Goal: Communication & Community: Answer question/provide support

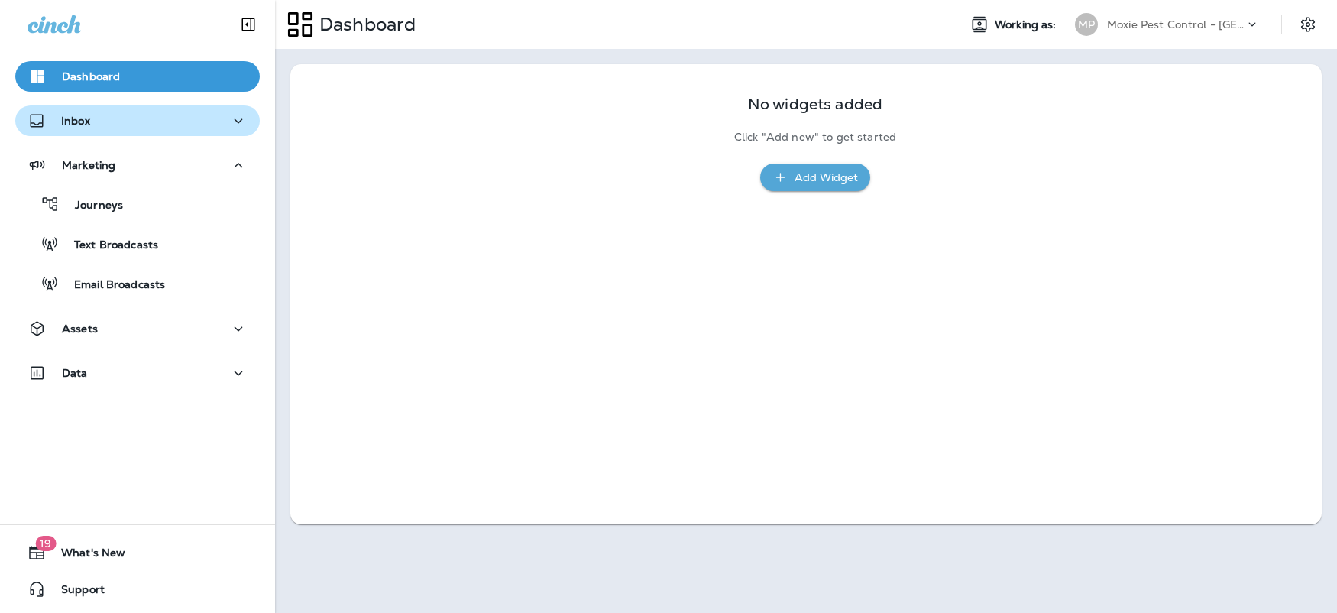
click at [53, 122] on div "Inbox" at bounding box center [59, 121] width 63 height 19
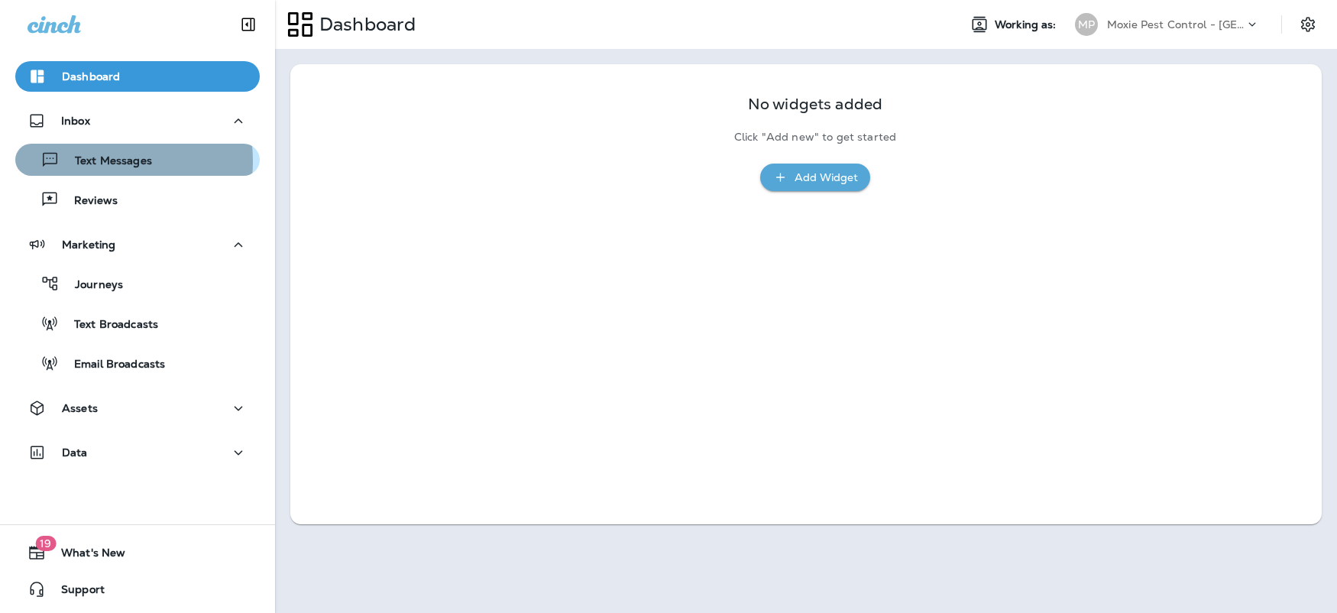
click at [84, 161] on p "Text Messages" at bounding box center [106, 161] width 92 height 15
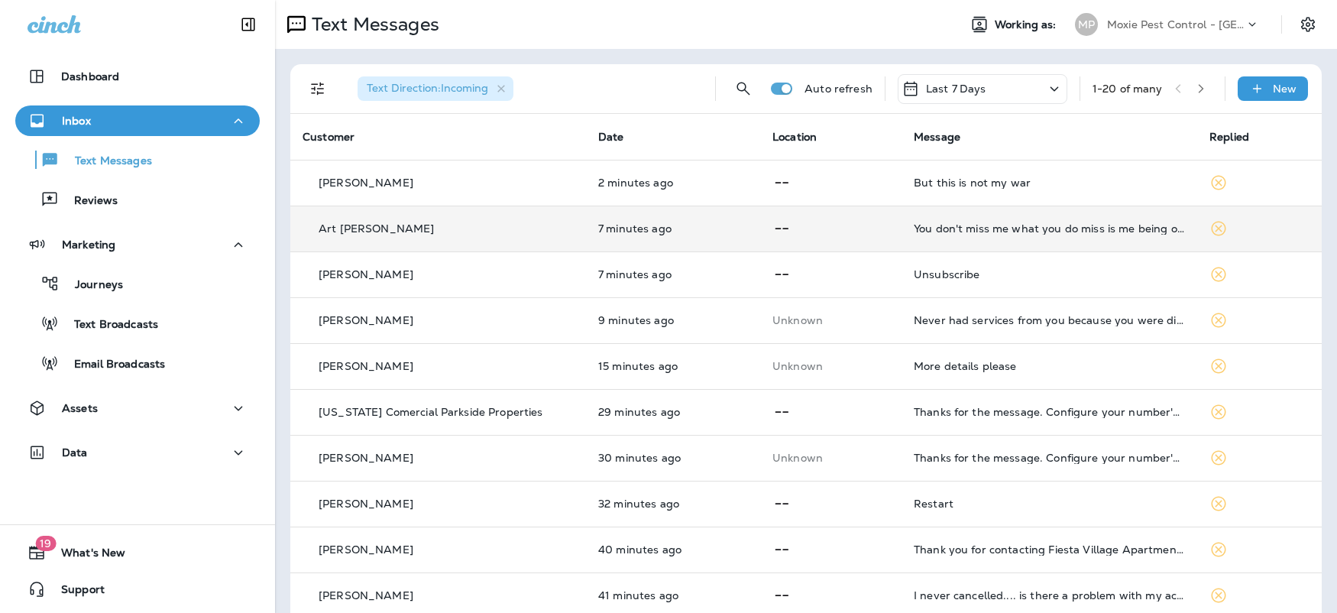
click at [486, 235] on div "Art [PERSON_NAME]" at bounding box center [438, 229] width 271 height 16
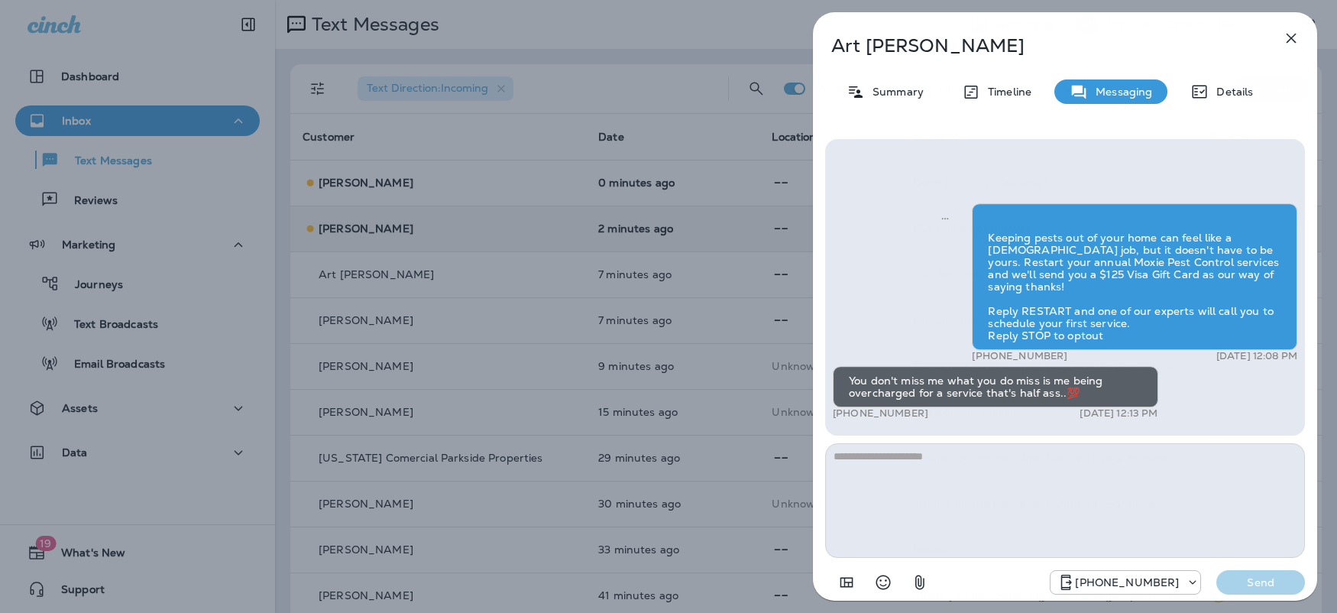
scroll to position [1, 0]
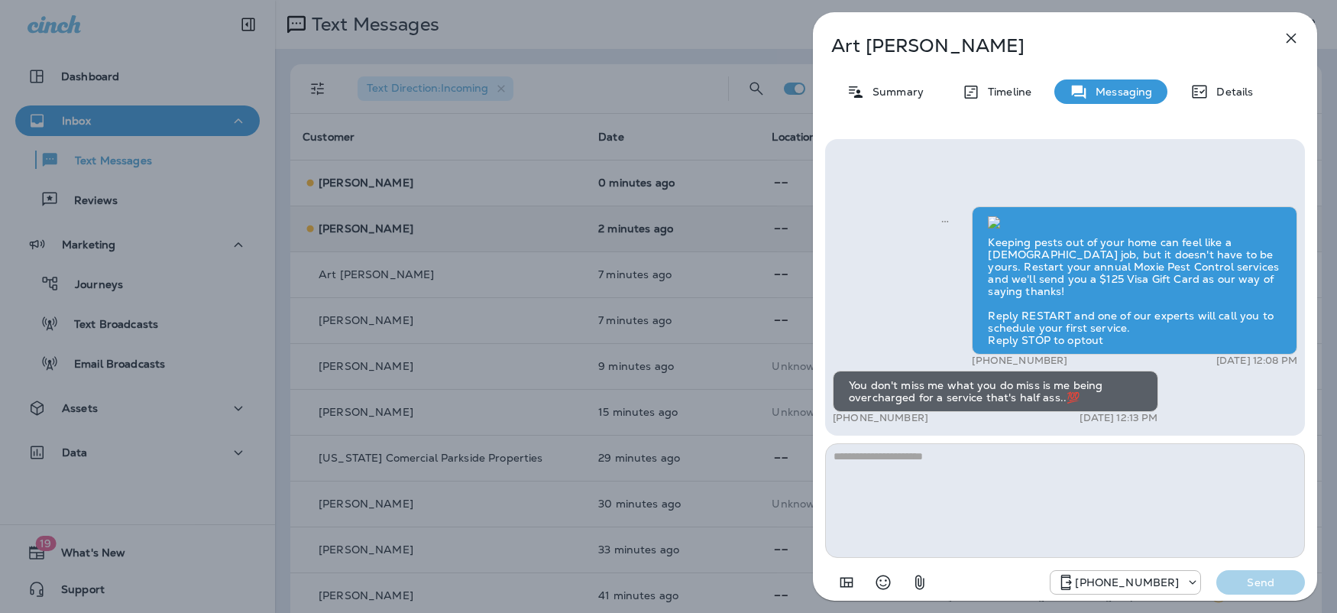
click at [1291, 36] on icon "button" at bounding box center [1291, 38] width 18 height 18
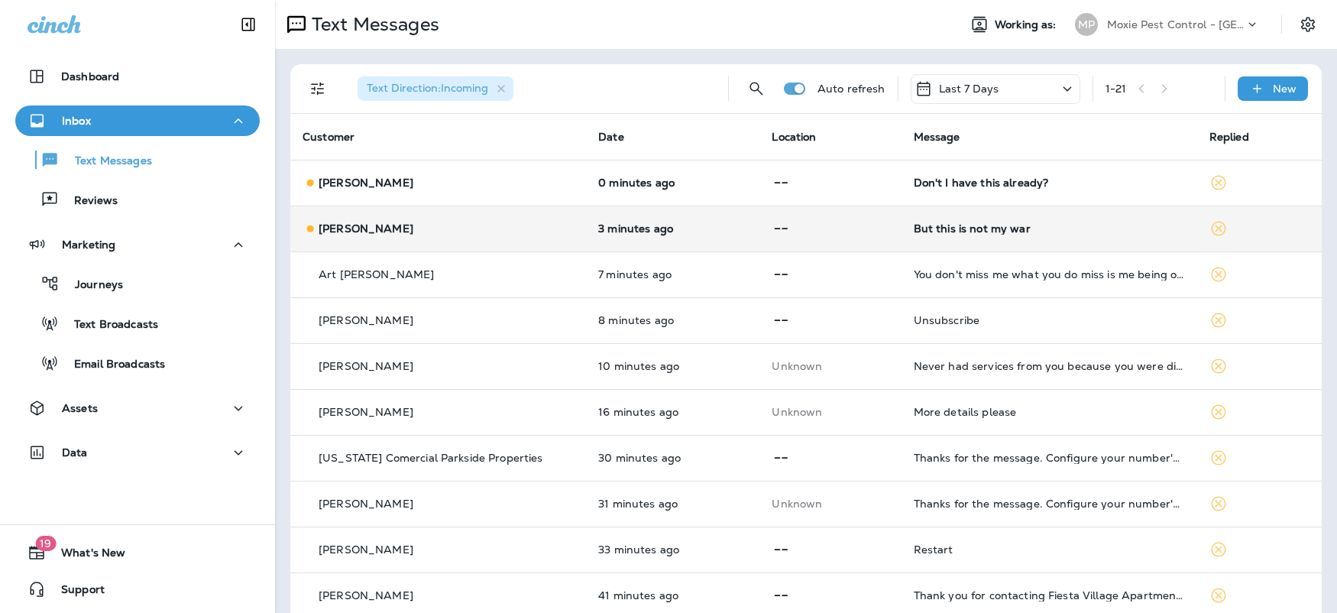
click at [448, 227] on div "[PERSON_NAME]" at bounding box center [438, 229] width 271 height 16
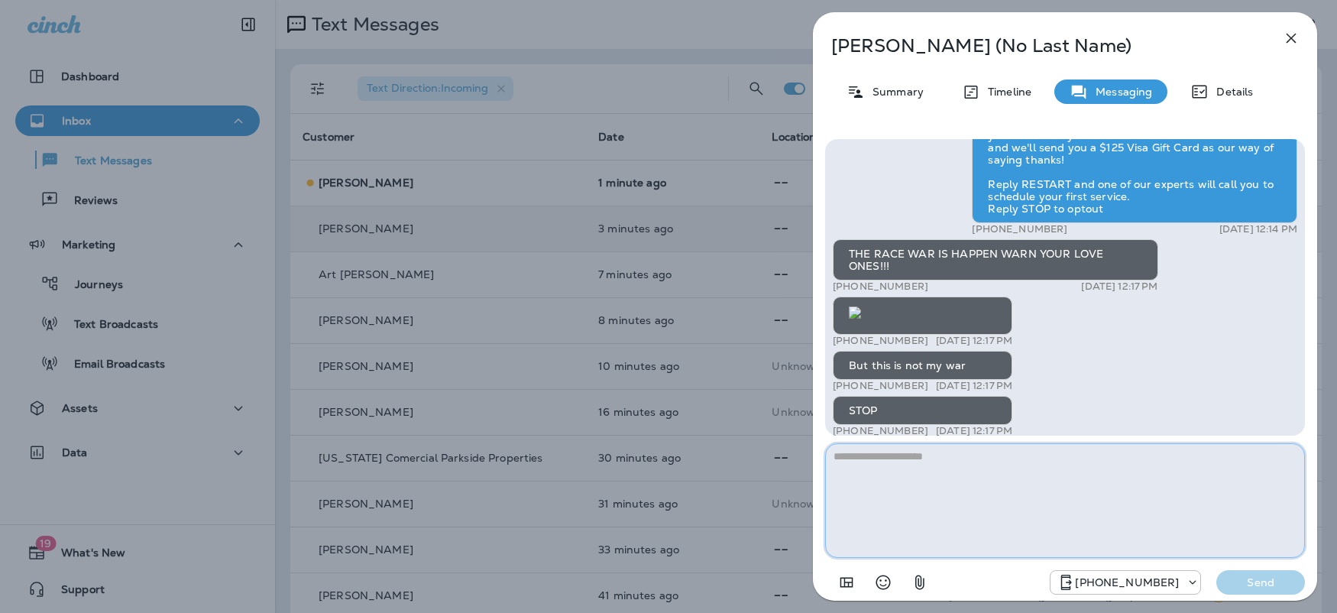
scroll to position [1, 0]
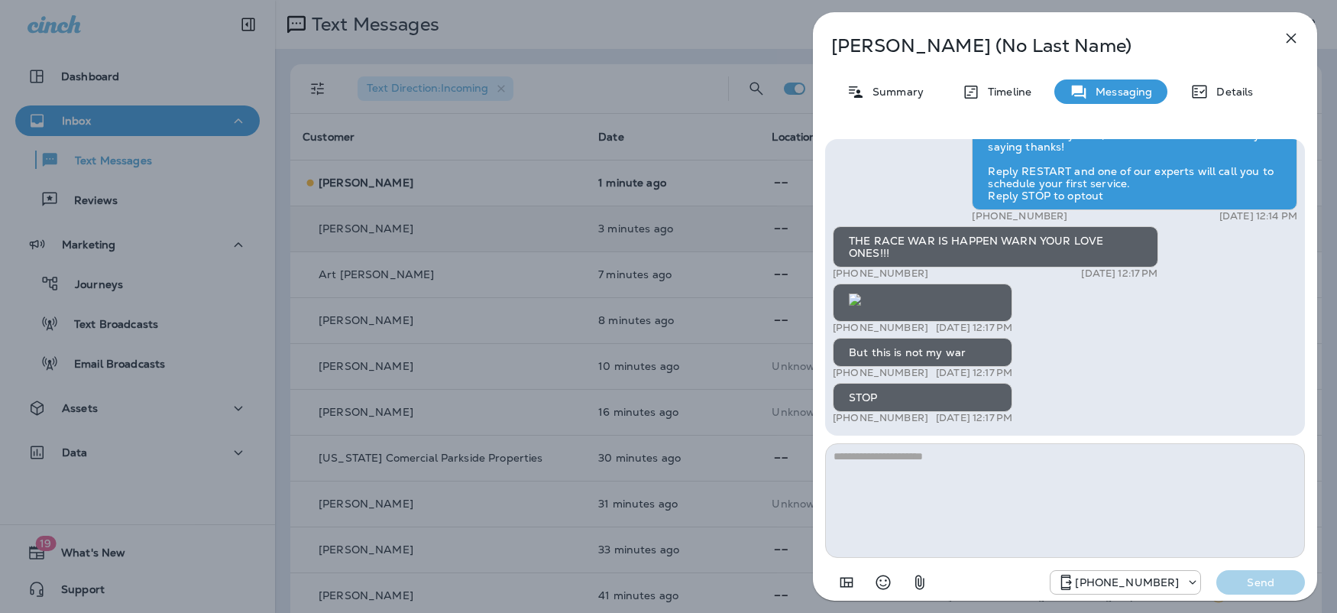
drag, startPoint x: 1294, startPoint y: 27, endPoint x: 1149, endPoint y: 595, distance: 586.7
click at [1162, 572] on div "Michaela (No Last Name) Summary Timeline Messaging Details Keeping pests out of…" at bounding box center [1065, 306] width 504 height 588
click at [1298, 43] on icon "button" at bounding box center [1291, 38] width 18 height 18
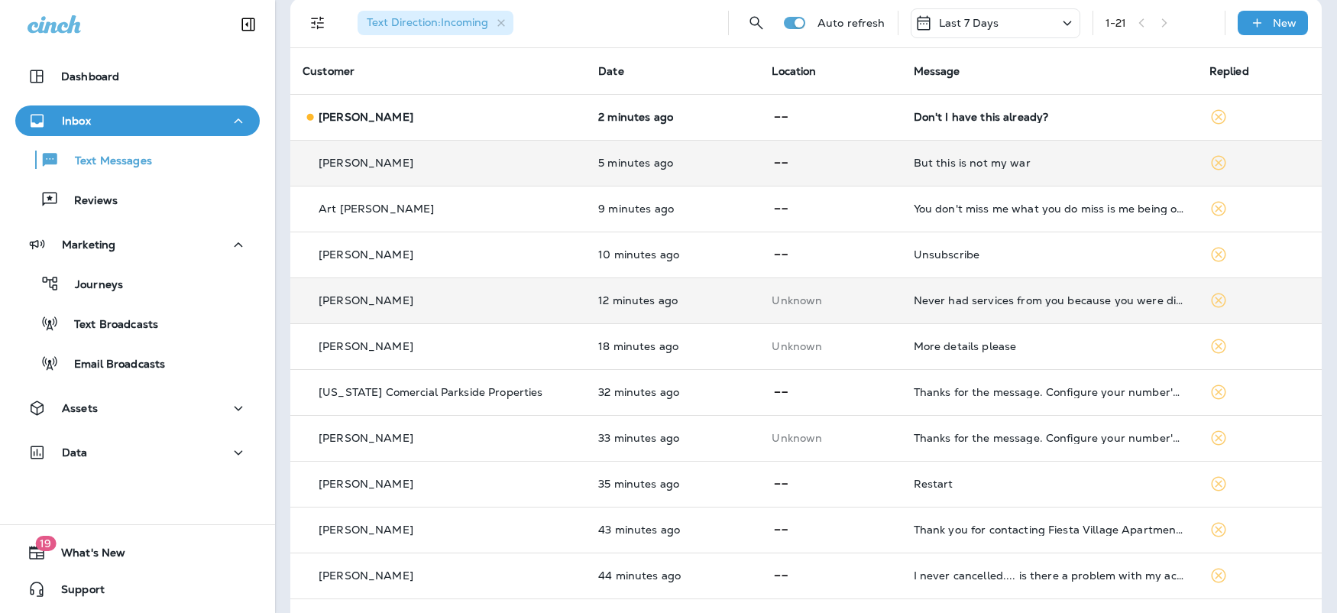
scroll to position [66, 0]
click at [491, 315] on td "John Hawkins" at bounding box center [438, 300] width 296 height 46
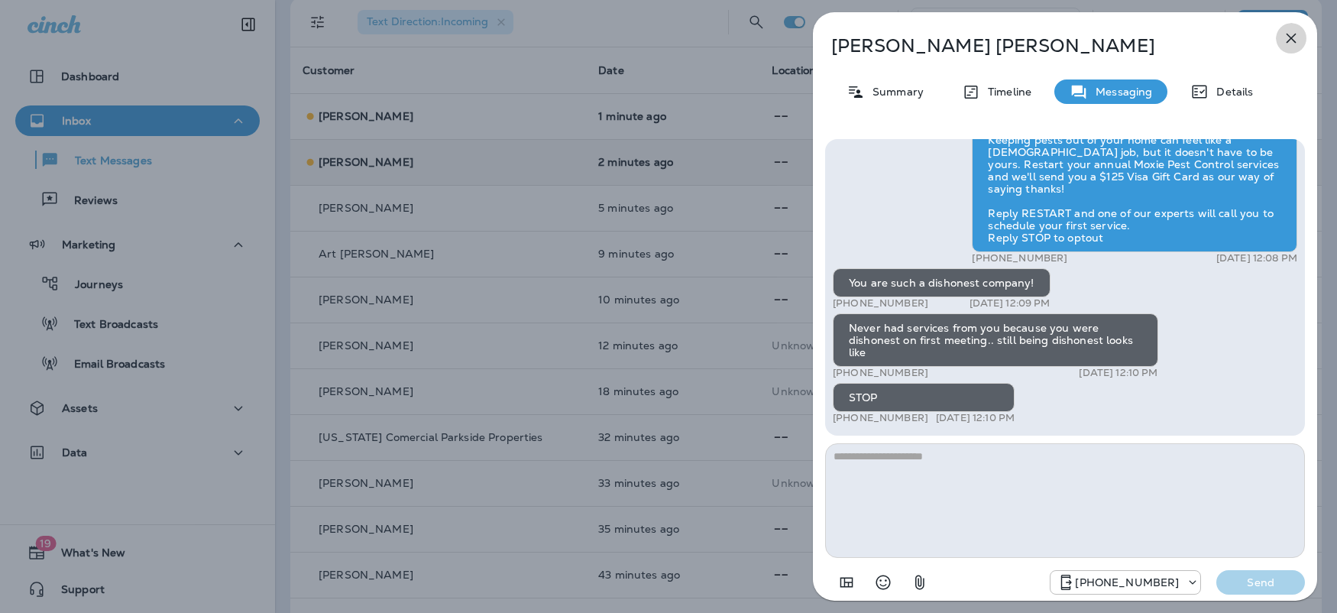
click at [1296, 32] on icon "button" at bounding box center [1291, 38] width 18 height 18
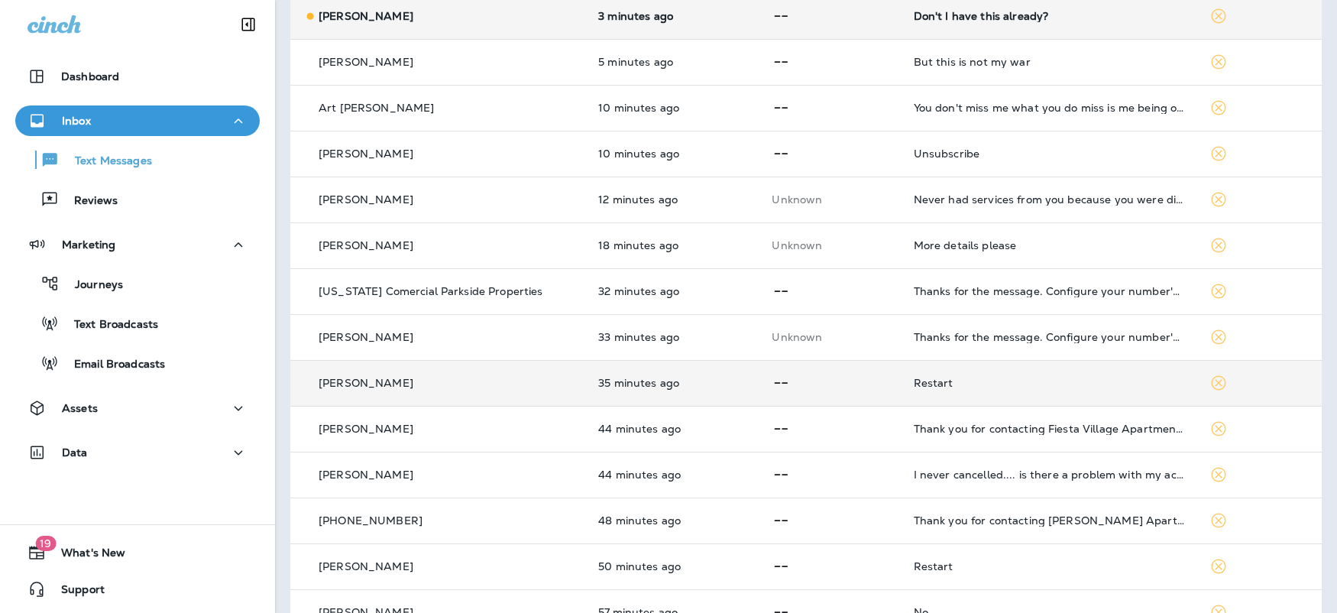
scroll to position [259, 0]
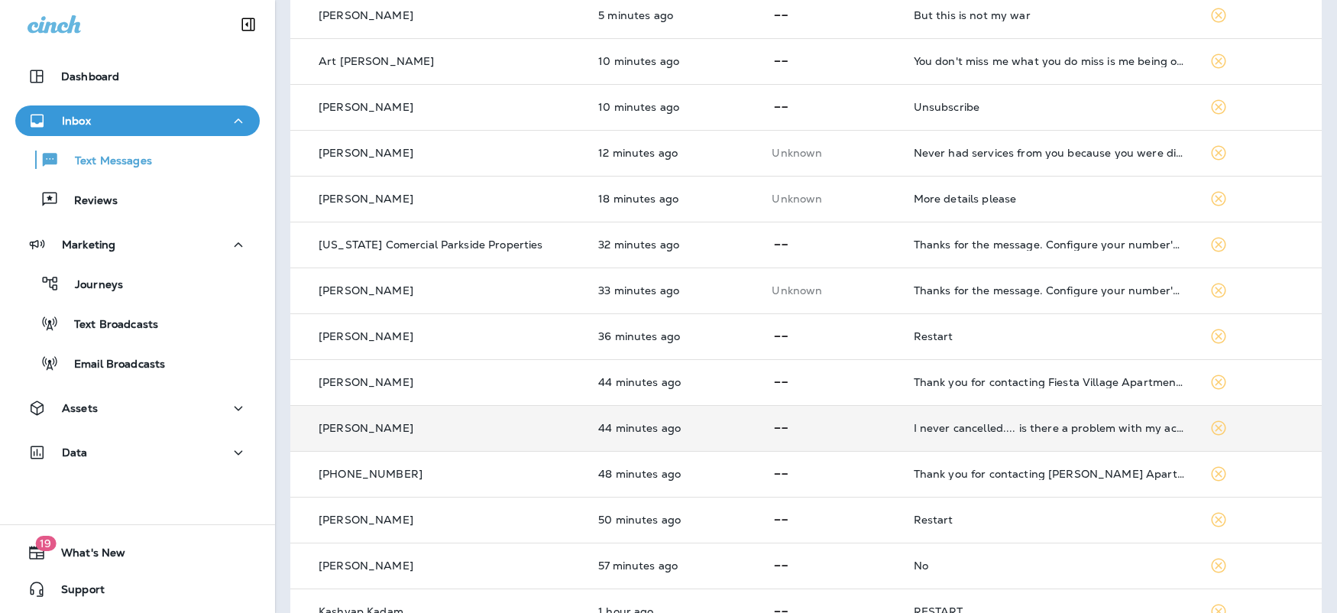
click at [796, 435] on p at bounding box center [830, 428] width 117 height 19
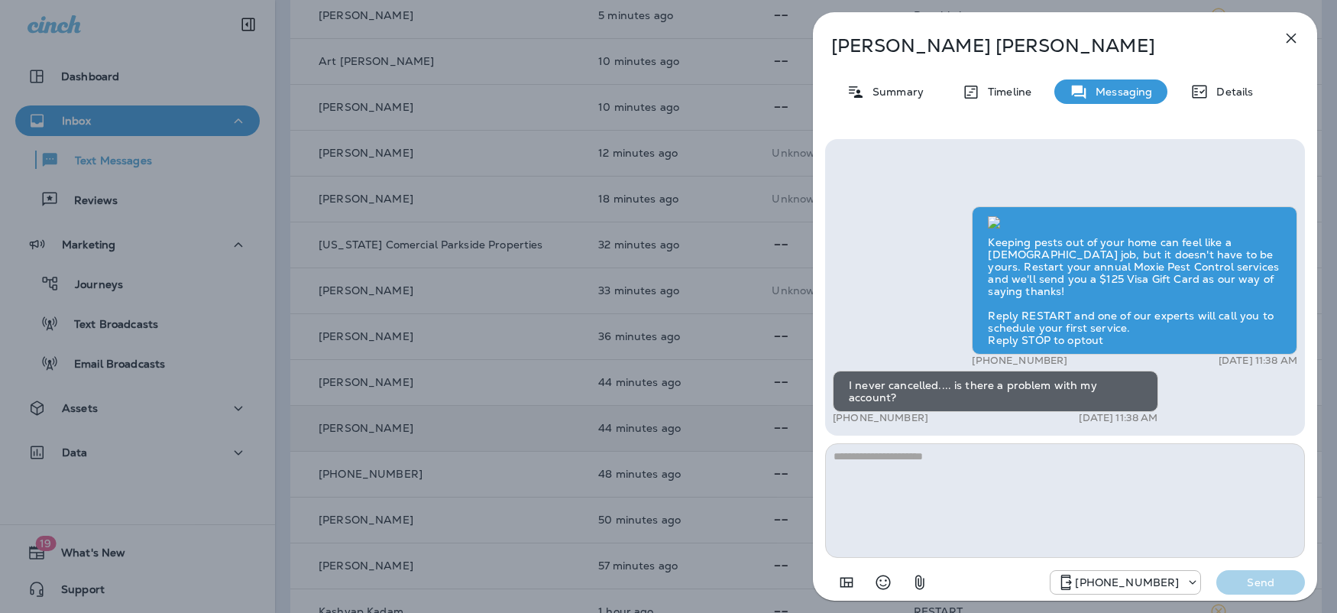
click at [1297, 34] on icon "button" at bounding box center [1291, 38] width 18 height 18
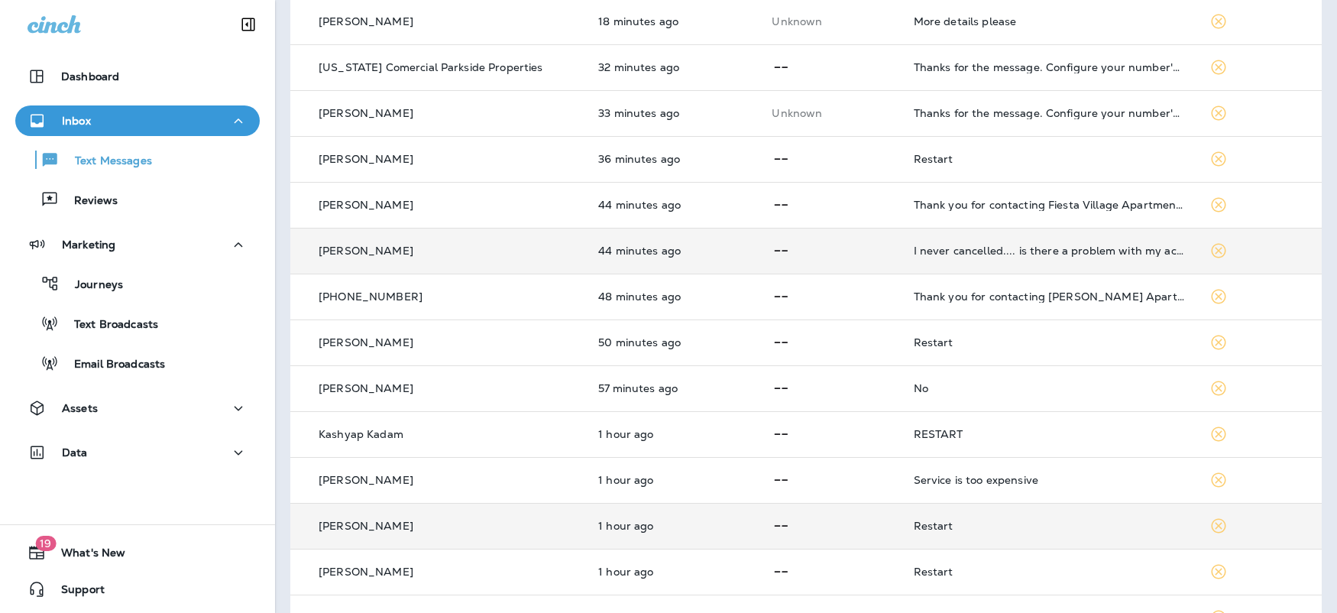
scroll to position [572, 0]
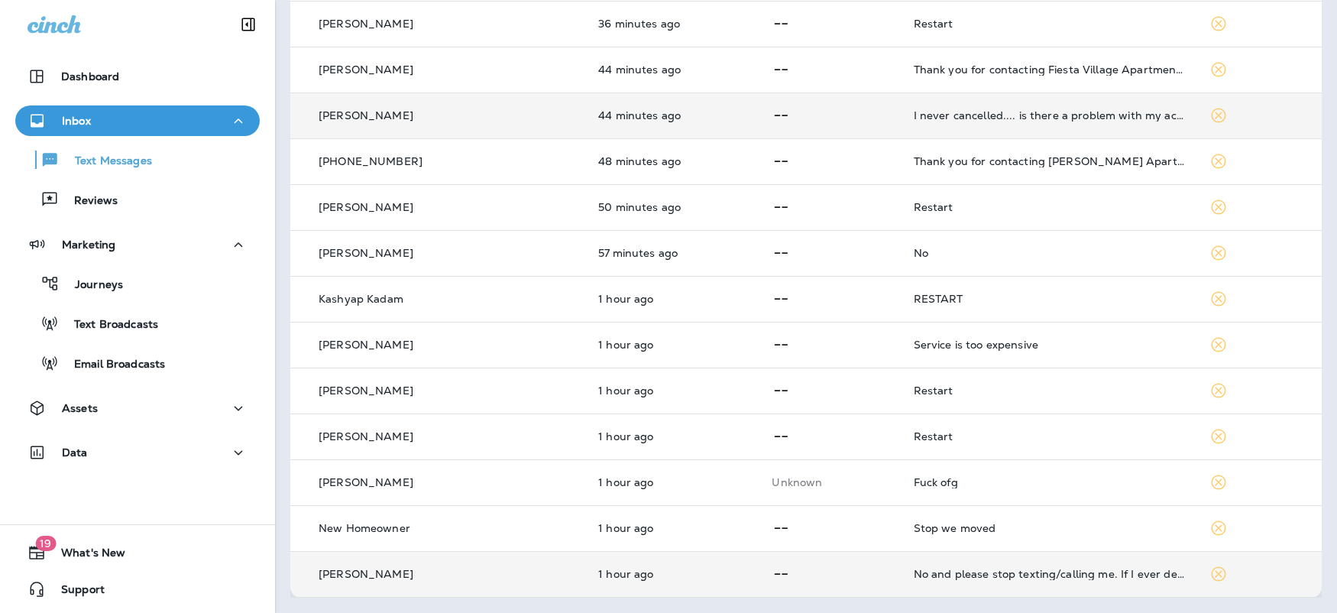
click at [853, 573] on p at bounding box center [830, 574] width 117 height 19
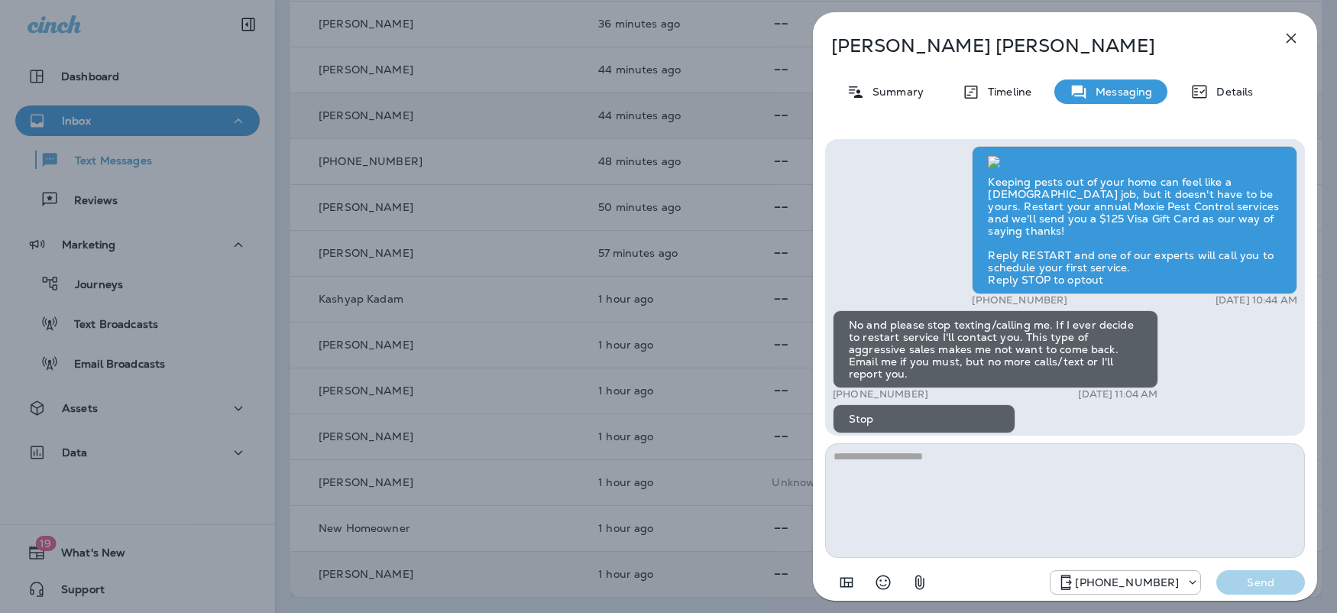
scroll to position [1, 0]
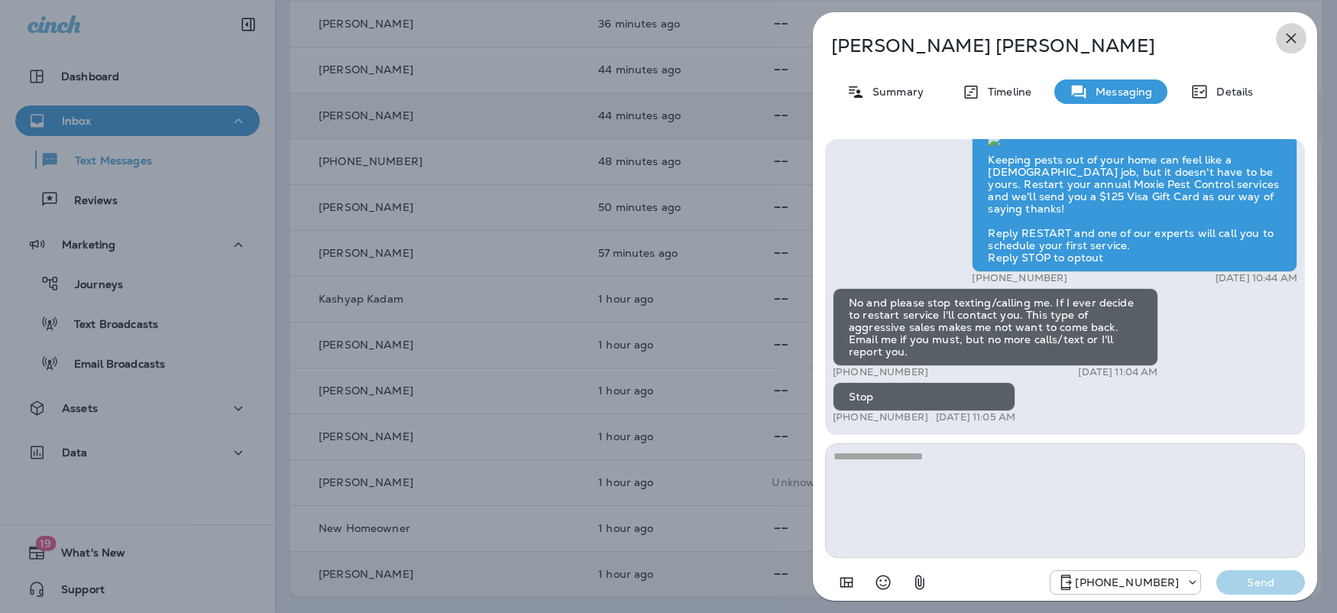
click at [1292, 34] on icon "button" at bounding box center [1291, 38] width 18 height 18
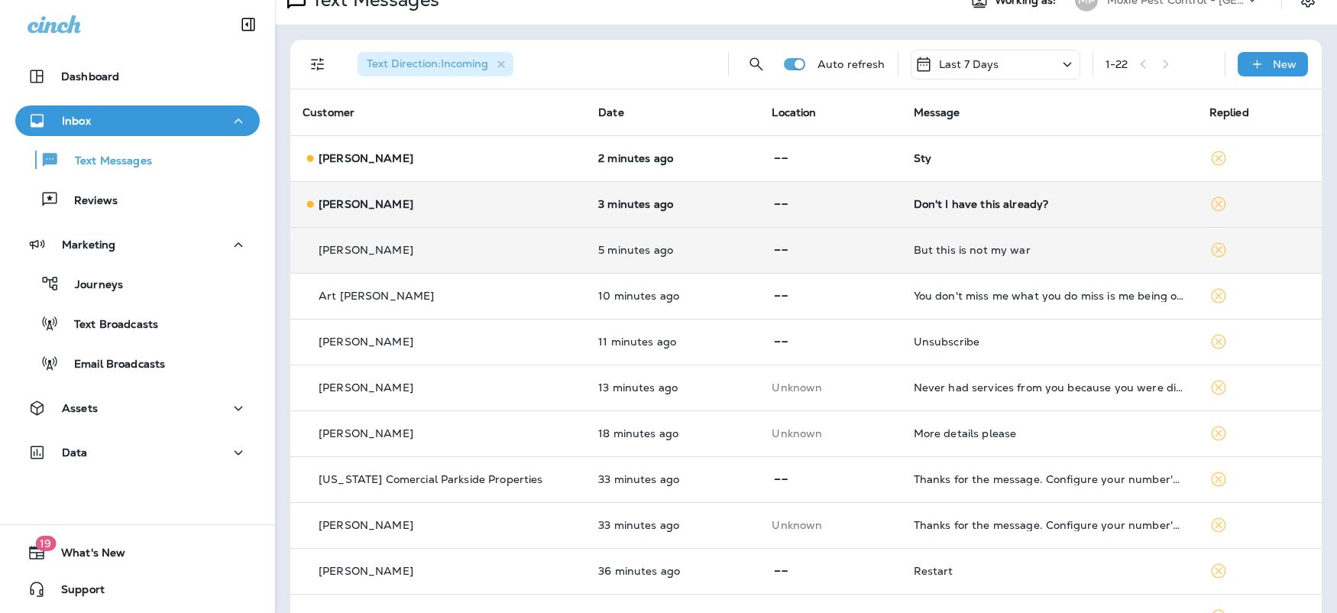
scroll to position [10, 0]
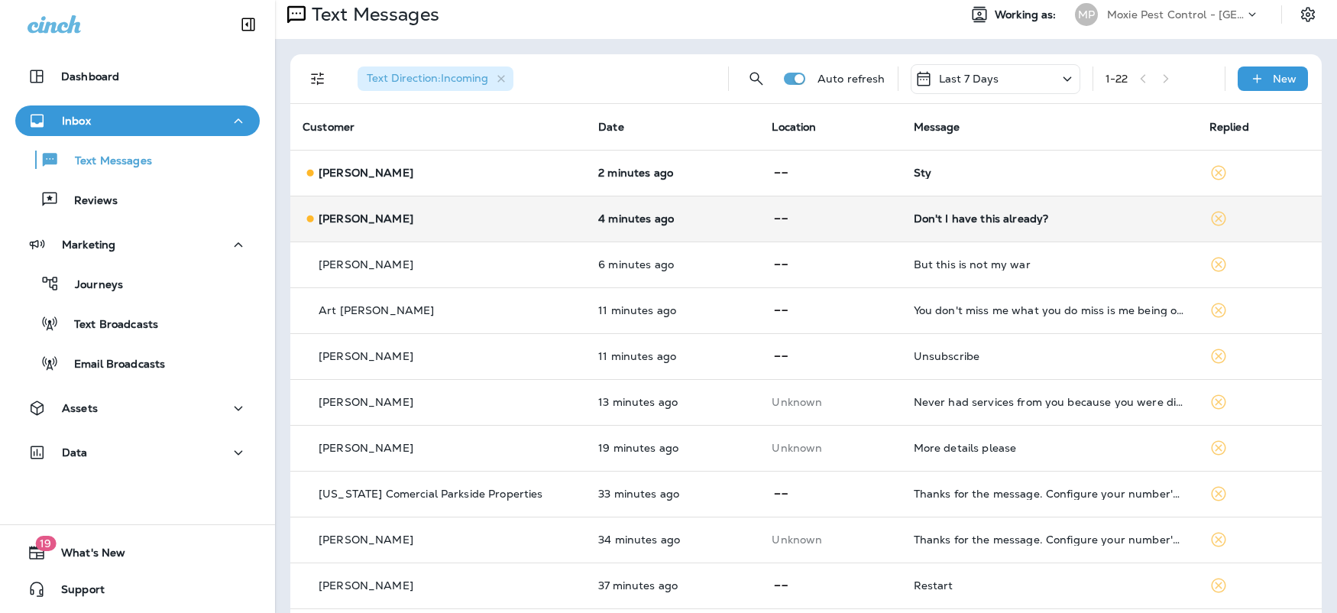
click at [445, 222] on div "Annie Fogerty" at bounding box center [438, 219] width 271 height 16
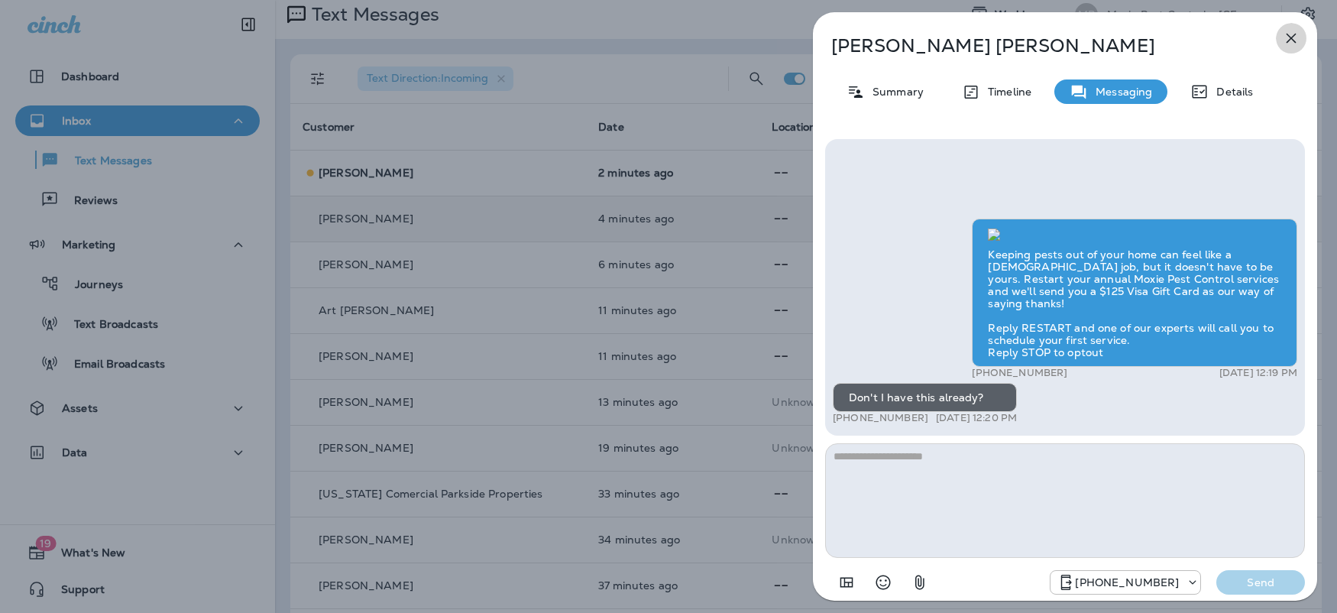
click at [1290, 40] on icon "button" at bounding box center [1292, 39] width 10 height 10
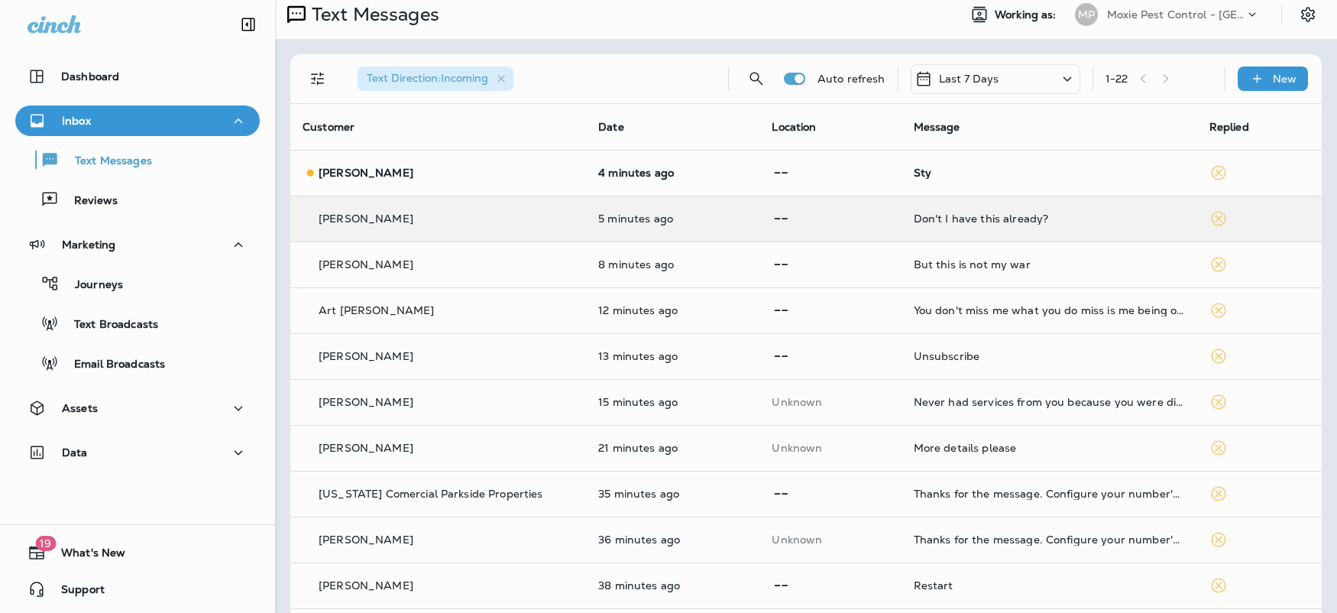
click at [492, 184] on div at bounding box center [668, 306] width 1337 height 613
click at [495, 177] on div "Joseph Masi" at bounding box center [438, 173] width 271 height 16
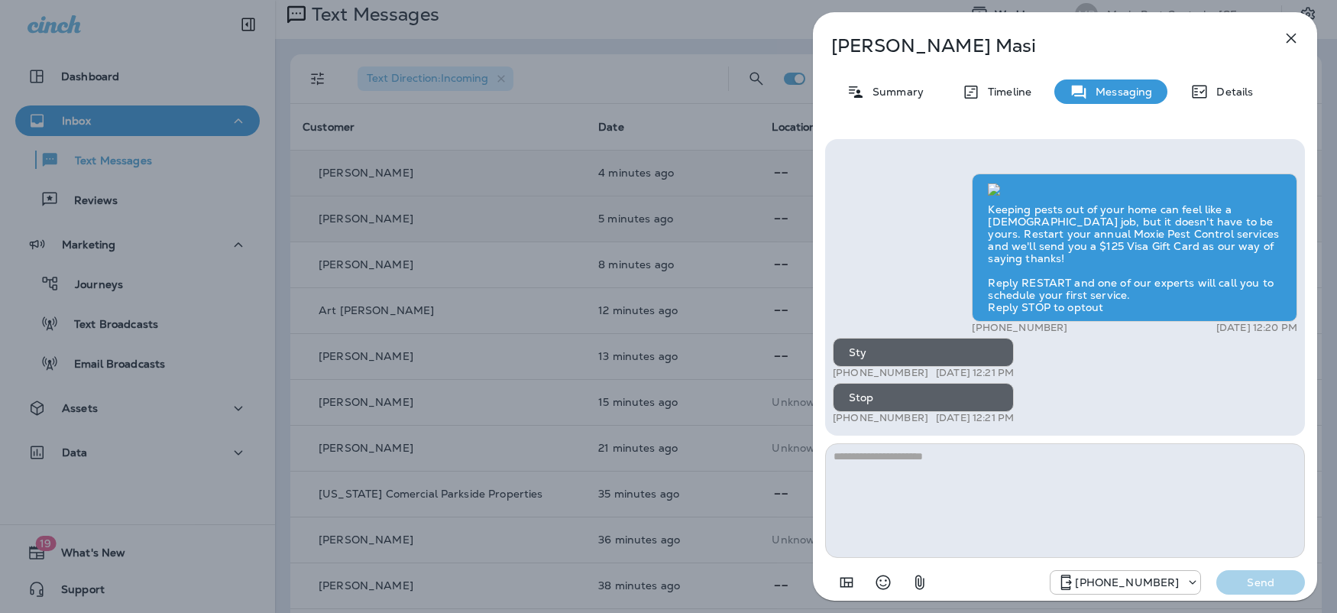
click at [1285, 36] on icon "button" at bounding box center [1291, 38] width 18 height 18
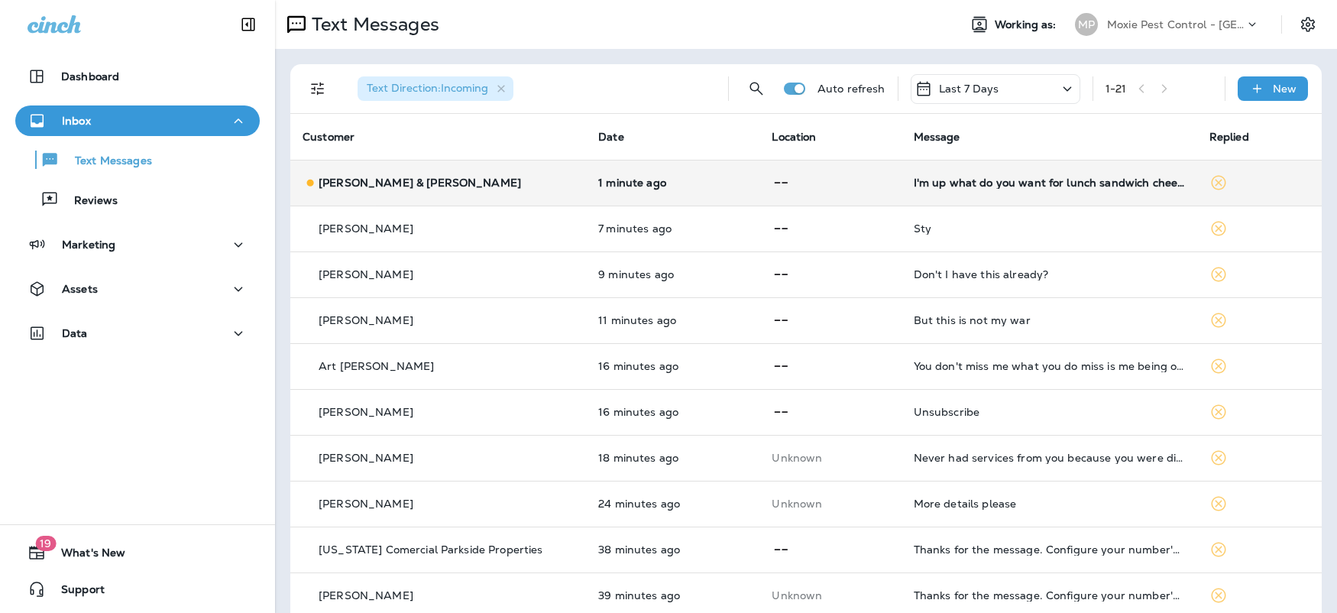
click at [464, 187] on div "[PERSON_NAME] & [PERSON_NAME]" at bounding box center [438, 183] width 271 height 16
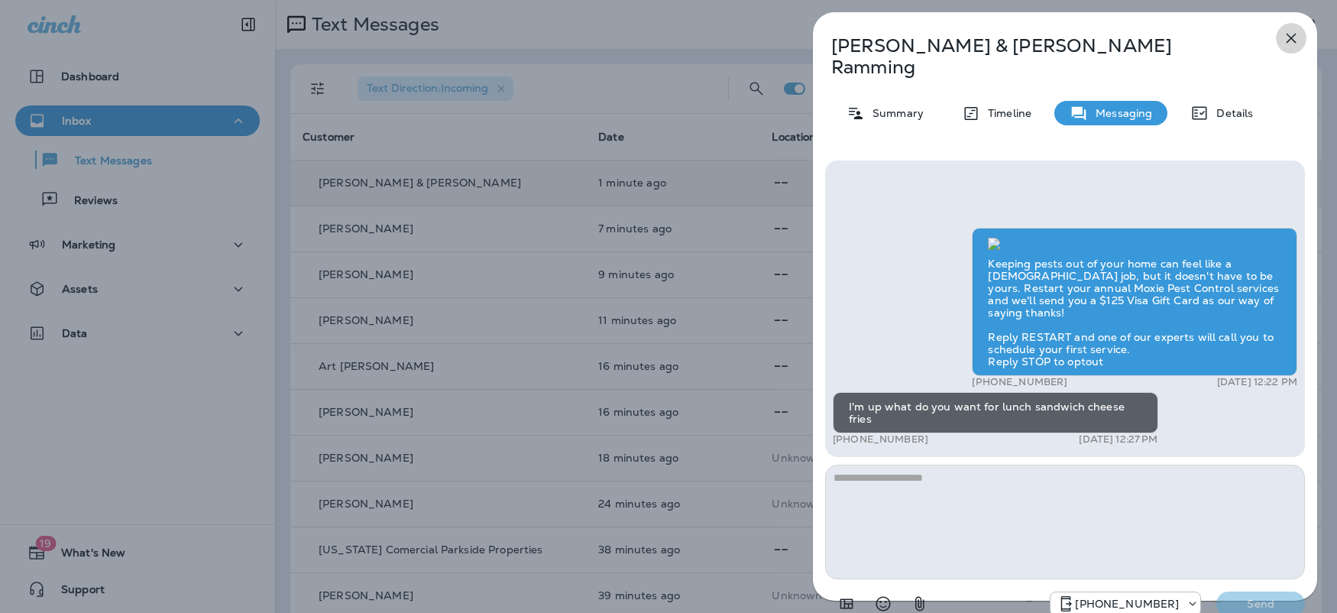
click at [1292, 39] on icon "button" at bounding box center [1292, 39] width 10 height 10
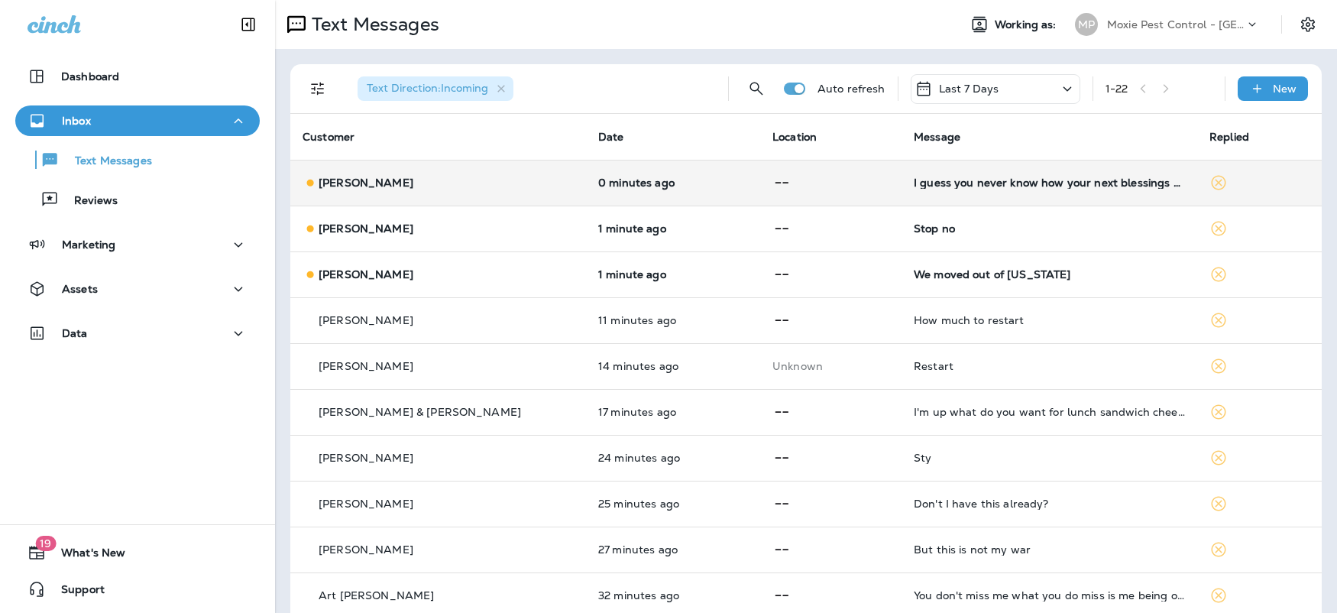
click at [527, 190] on div "[PERSON_NAME]" at bounding box center [438, 183] width 271 height 16
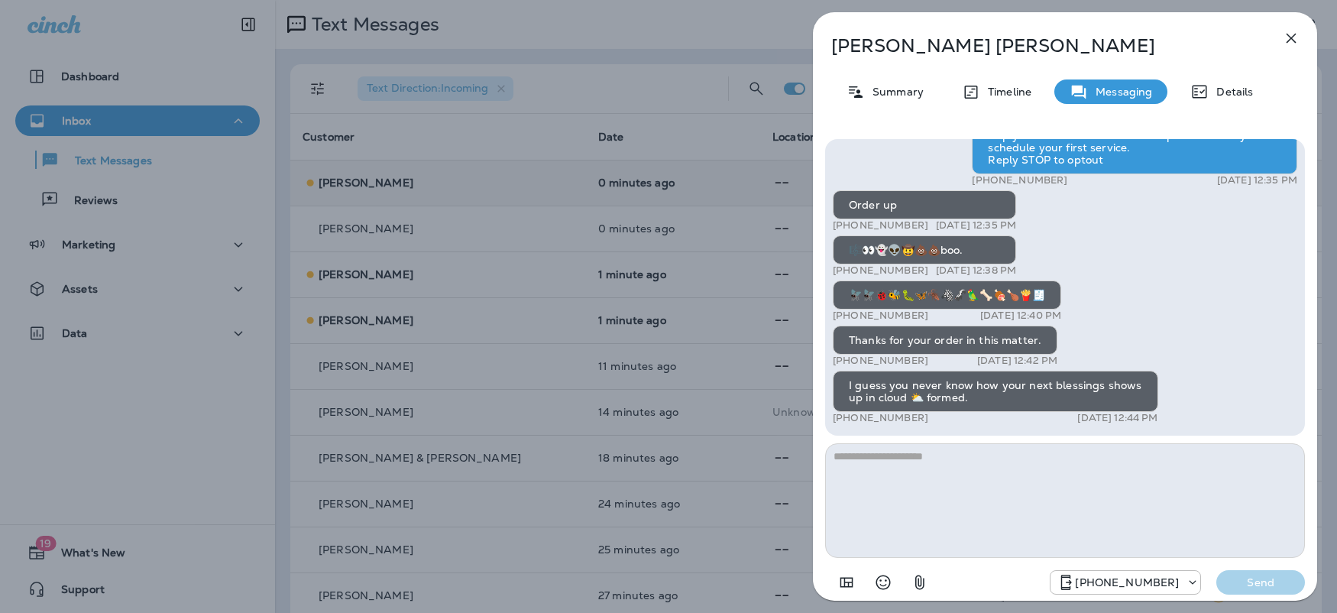
click at [1293, 36] on icon "button" at bounding box center [1292, 39] width 10 height 10
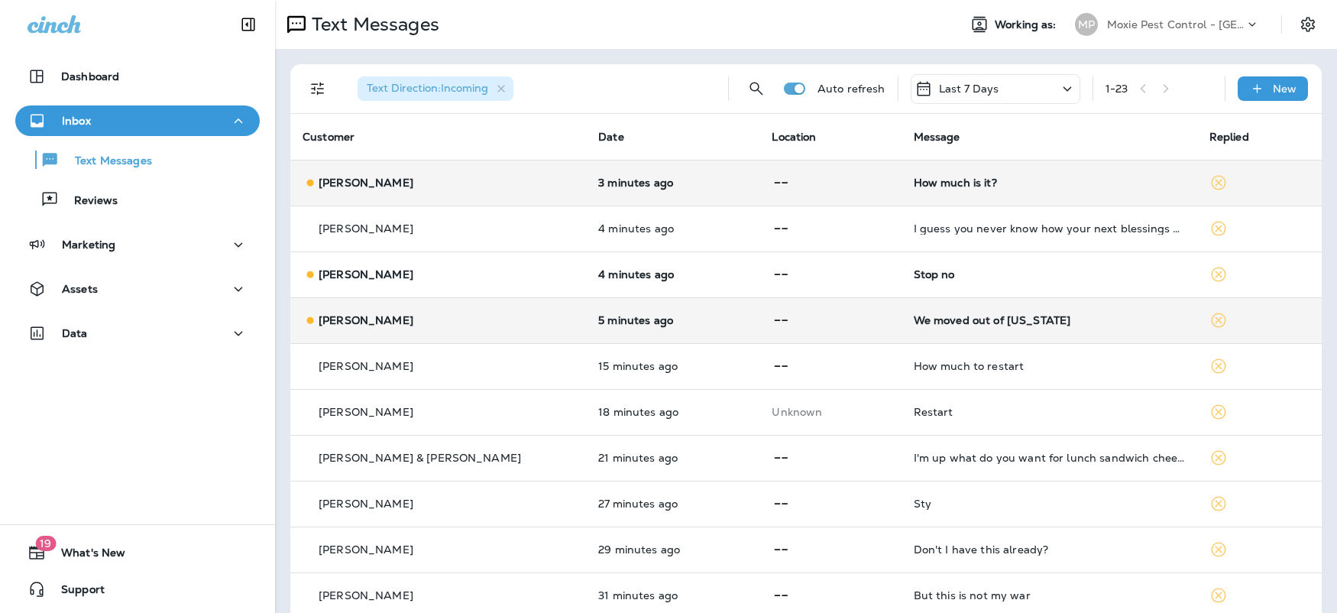
click at [514, 323] on div "[PERSON_NAME]" at bounding box center [438, 321] width 271 height 16
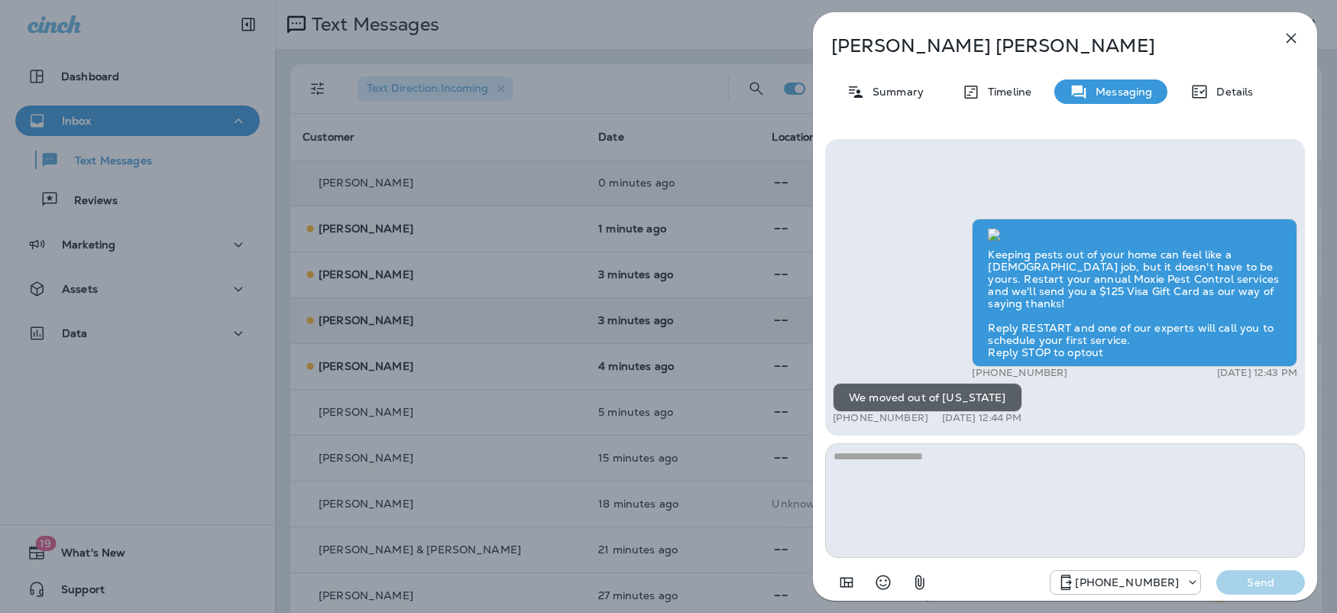
click at [1289, 37] on icon "button" at bounding box center [1291, 38] width 18 height 18
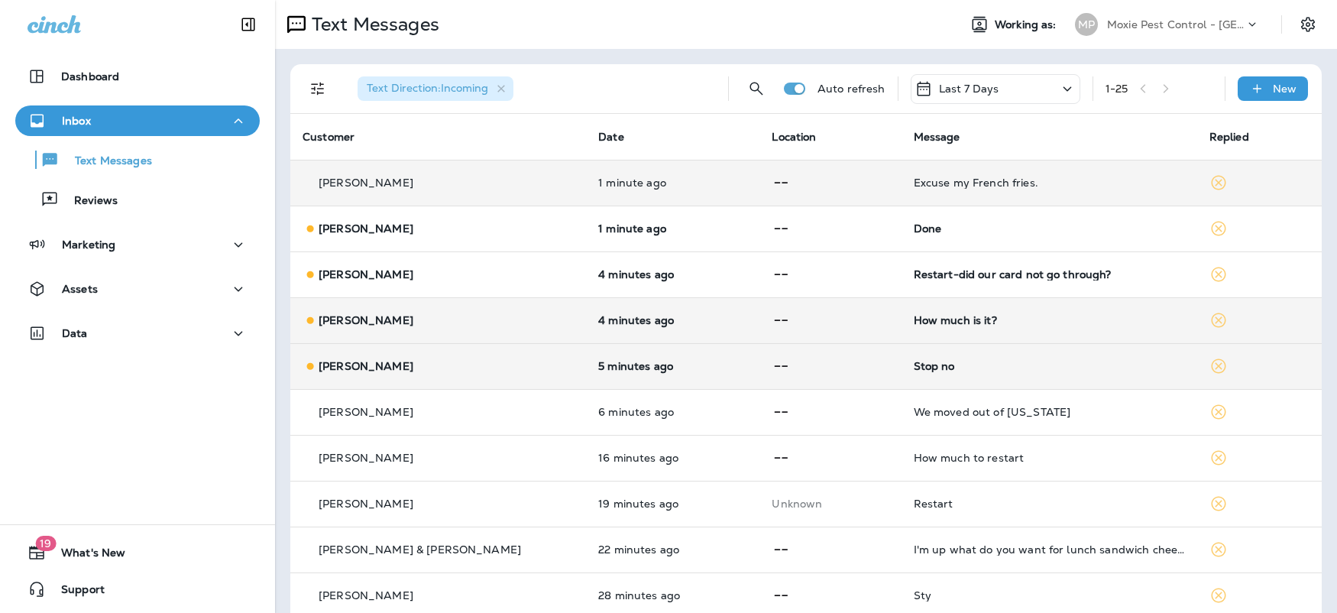
click at [475, 377] on td "[PERSON_NAME]" at bounding box center [438, 366] width 296 height 46
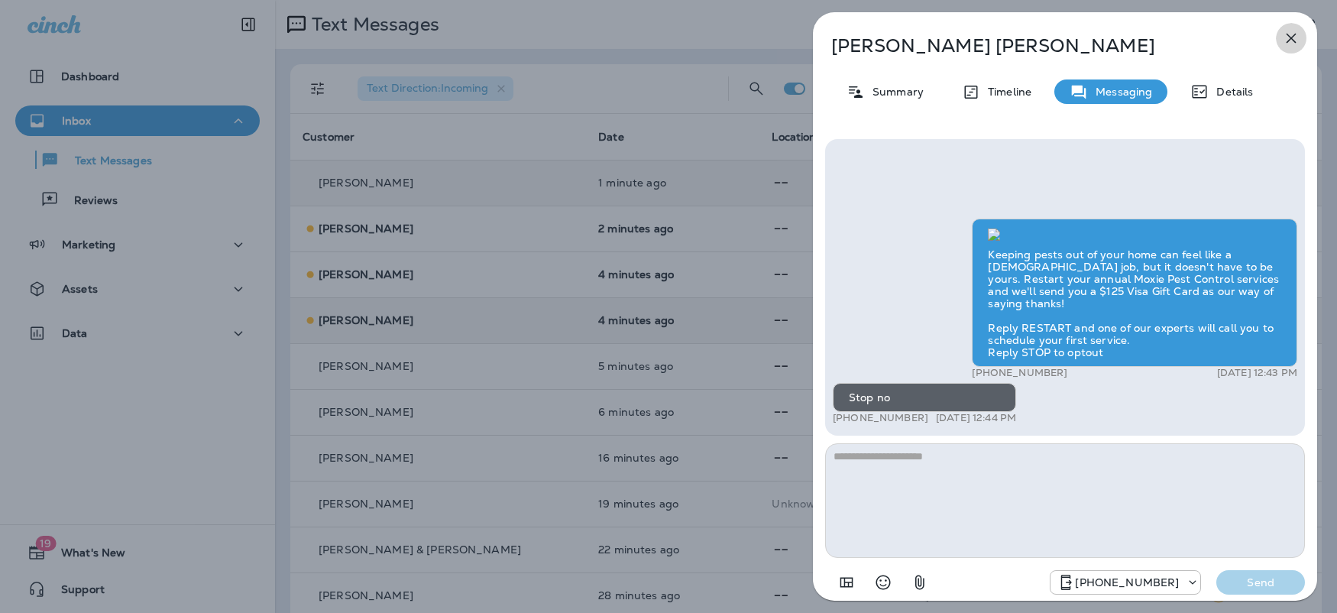
click at [1295, 36] on icon "button" at bounding box center [1291, 38] width 18 height 18
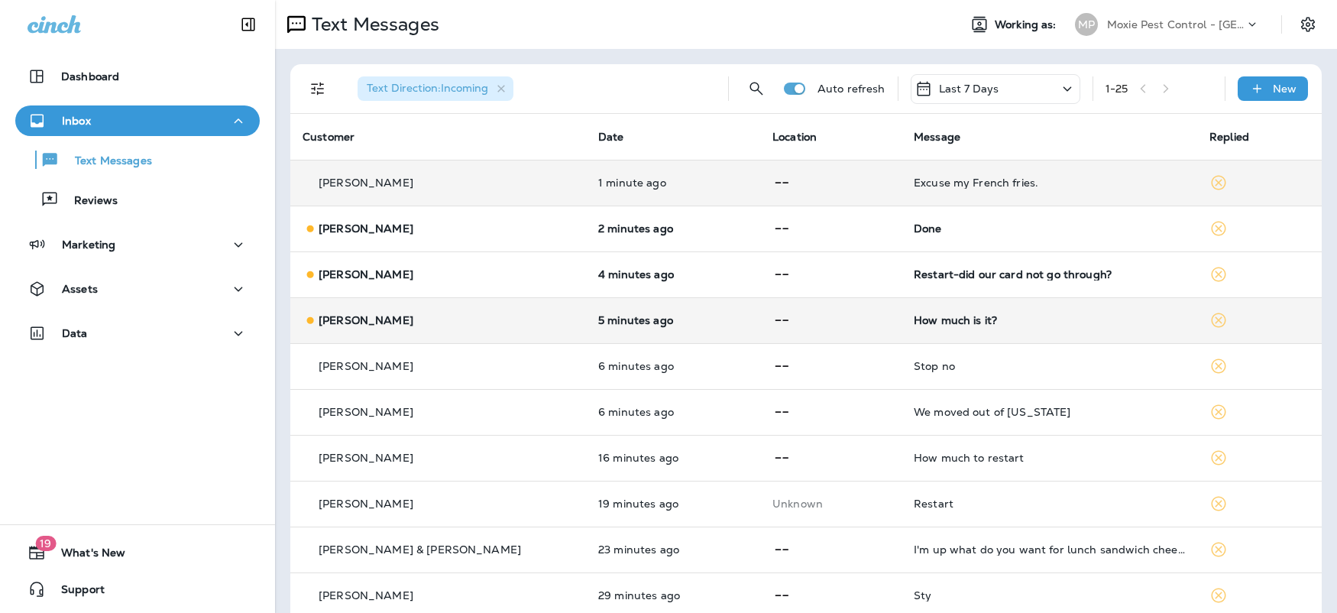
click at [572, 331] on td "[PERSON_NAME]" at bounding box center [438, 320] width 296 height 46
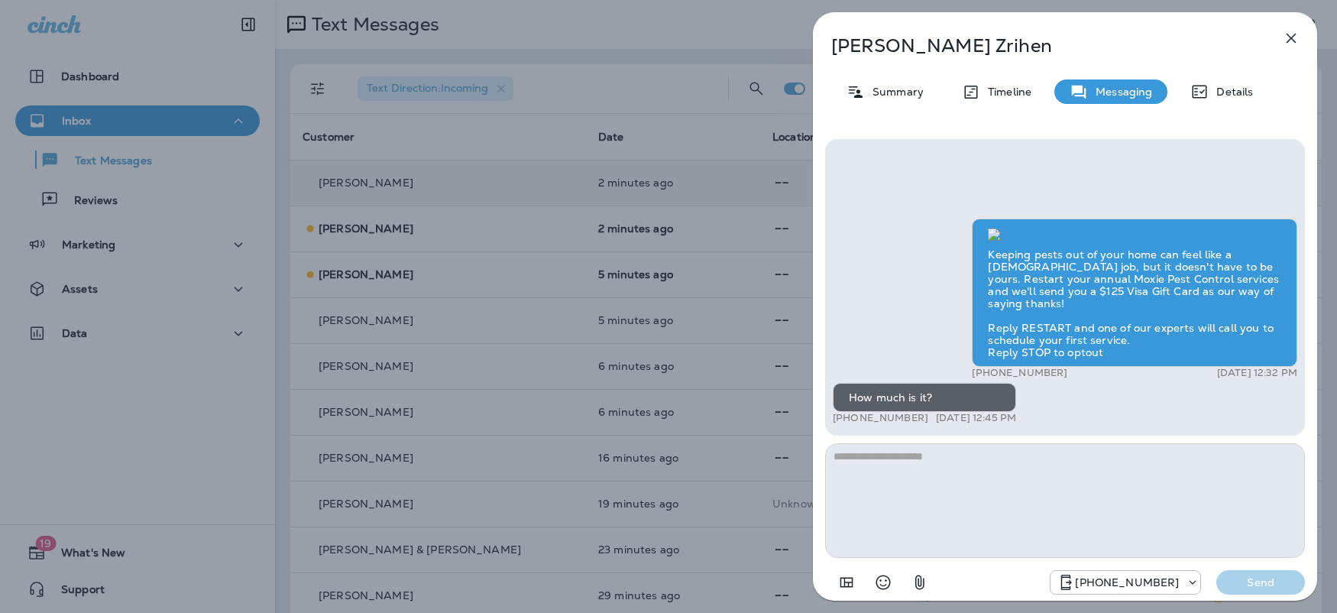
click at [647, 44] on div "Rachel Zrihen Summary Timeline Messaging Details Keeping pests out of your home…" at bounding box center [668, 306] width 1337 height 613
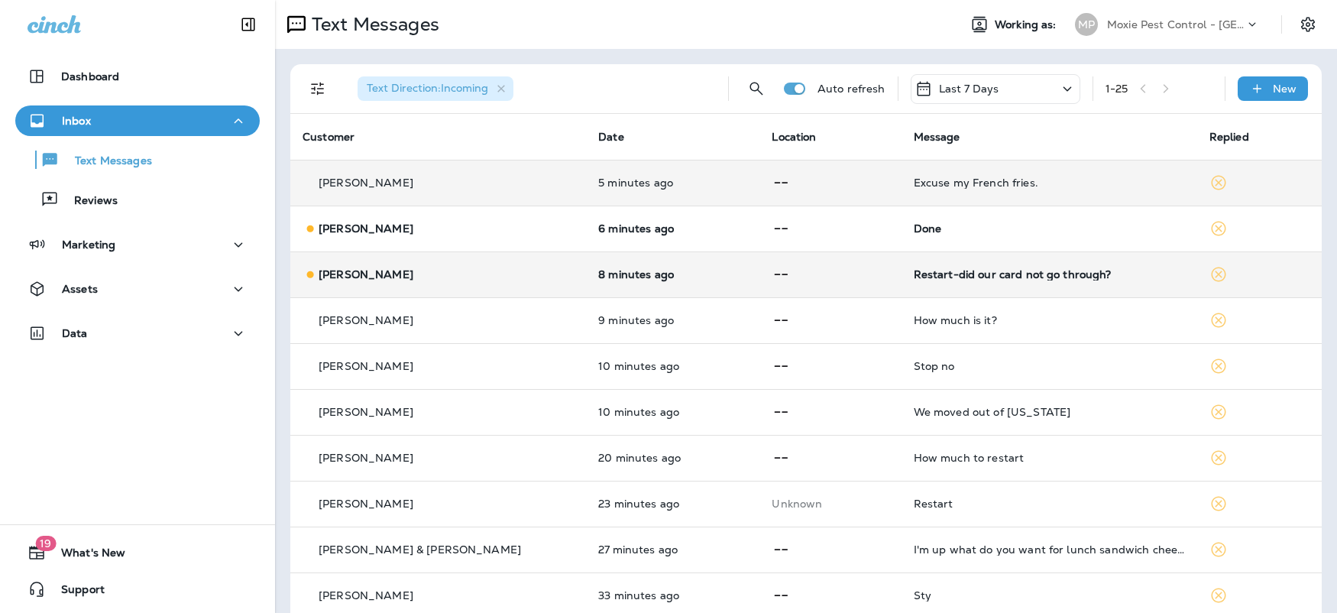
click at [467, 274] on div "[PERSON_NAME]" at bounding box center [438, 275] width 271 height 16
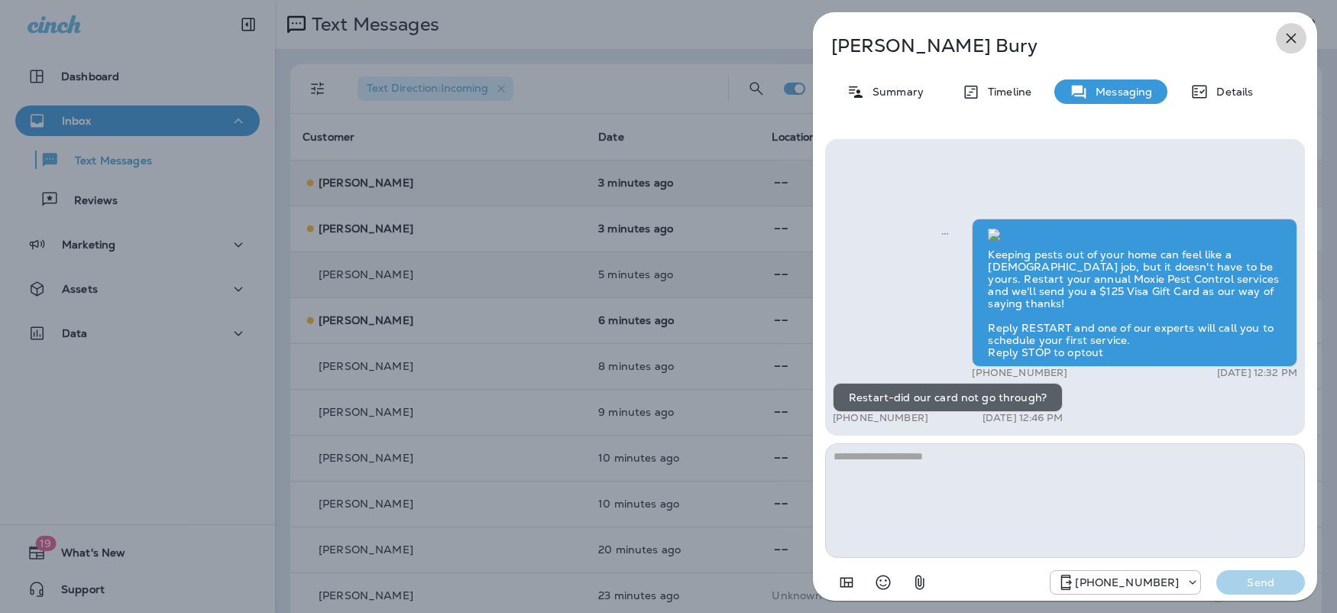
click at [1295, 41] on icon "button" at bounding box center [1292, 39] width 10 height 10
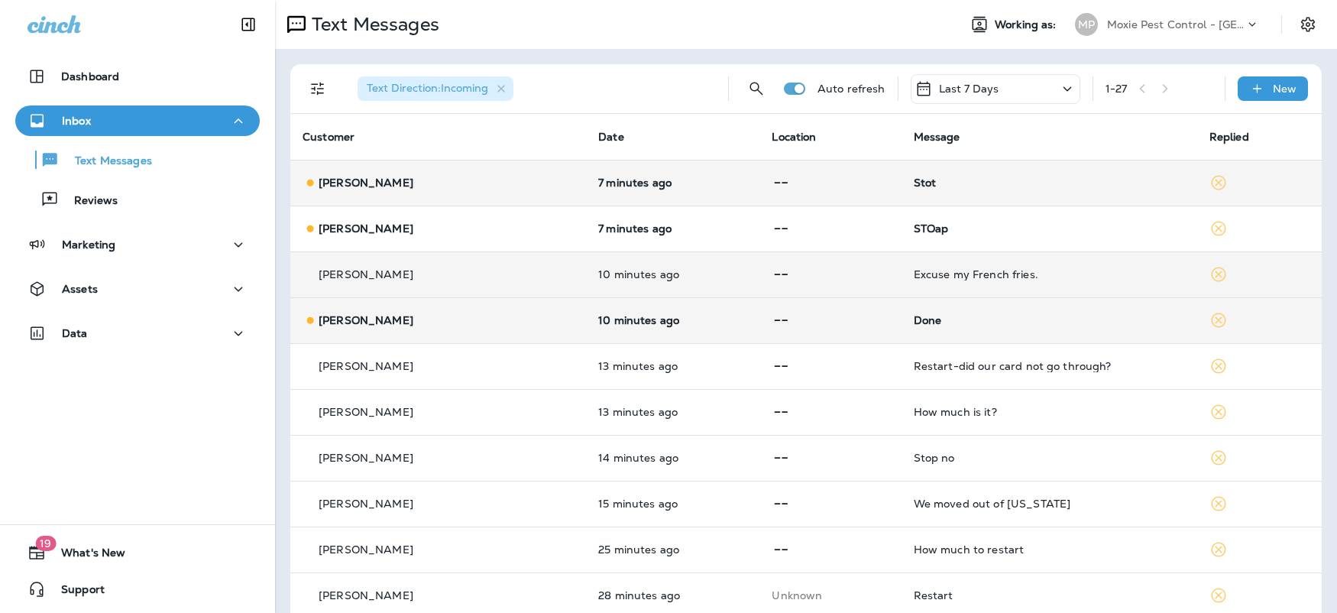
click at [520, 324] on div "[PERSON_NAME]" at bounding box center [438, 321] width 271 height 16
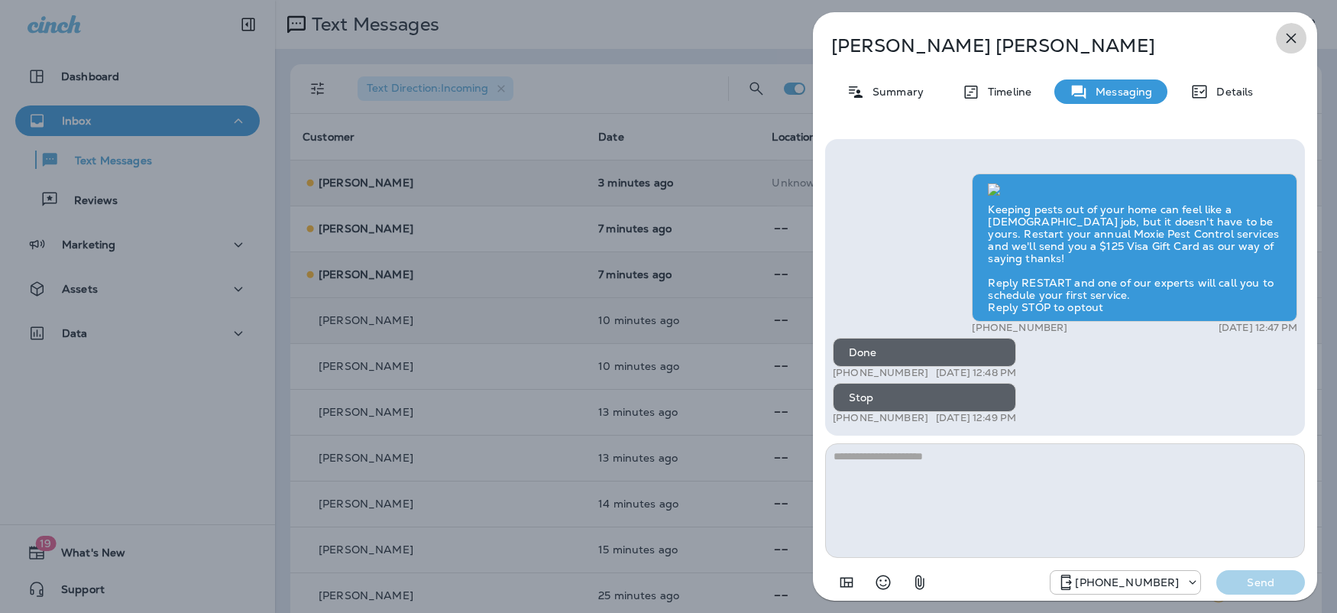
click at [1295, 37] on icon "button" at bounding box center [1291, 38] width 18 height 18
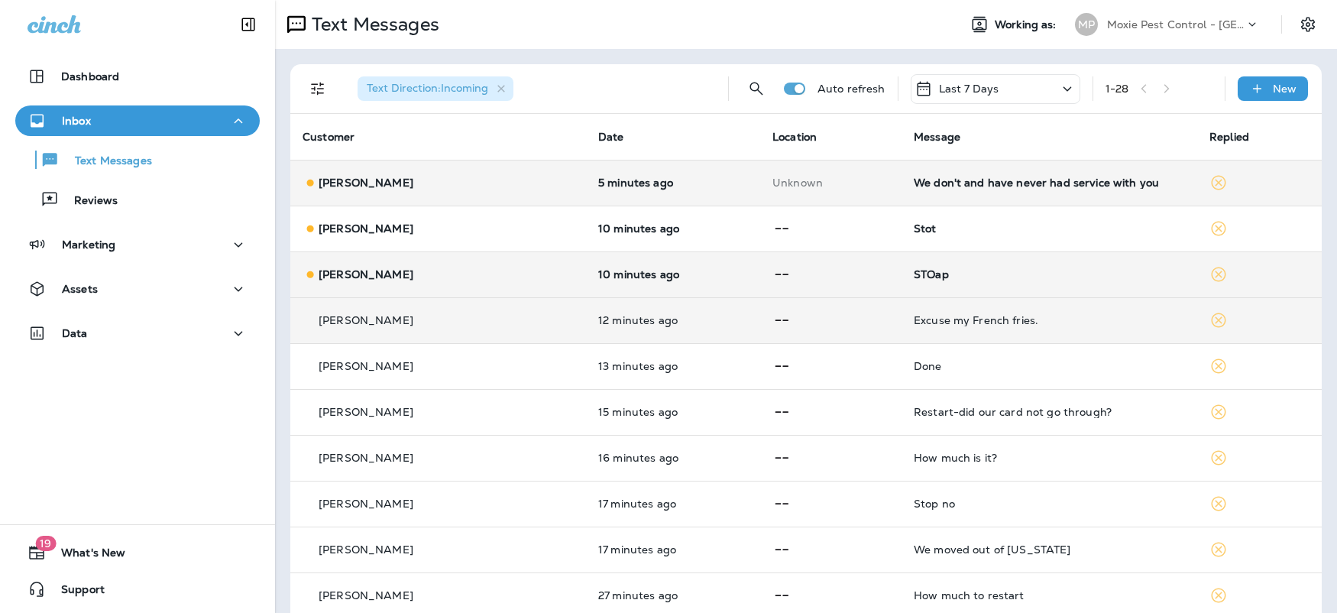
click at [465, 183] on div "[PERSON_NAME]" at bounding box center [438, 183] width 271 height 16
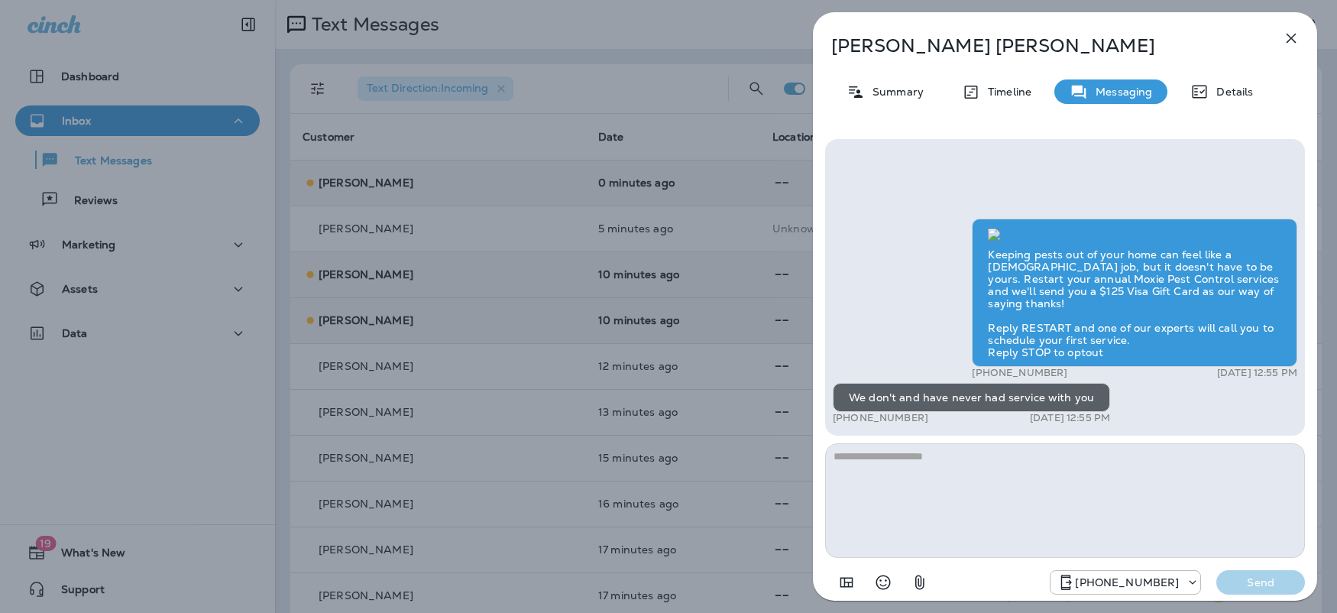
click at [1289, 37] on icon "button" at bounding box center [1291, 38] width 18 height 18
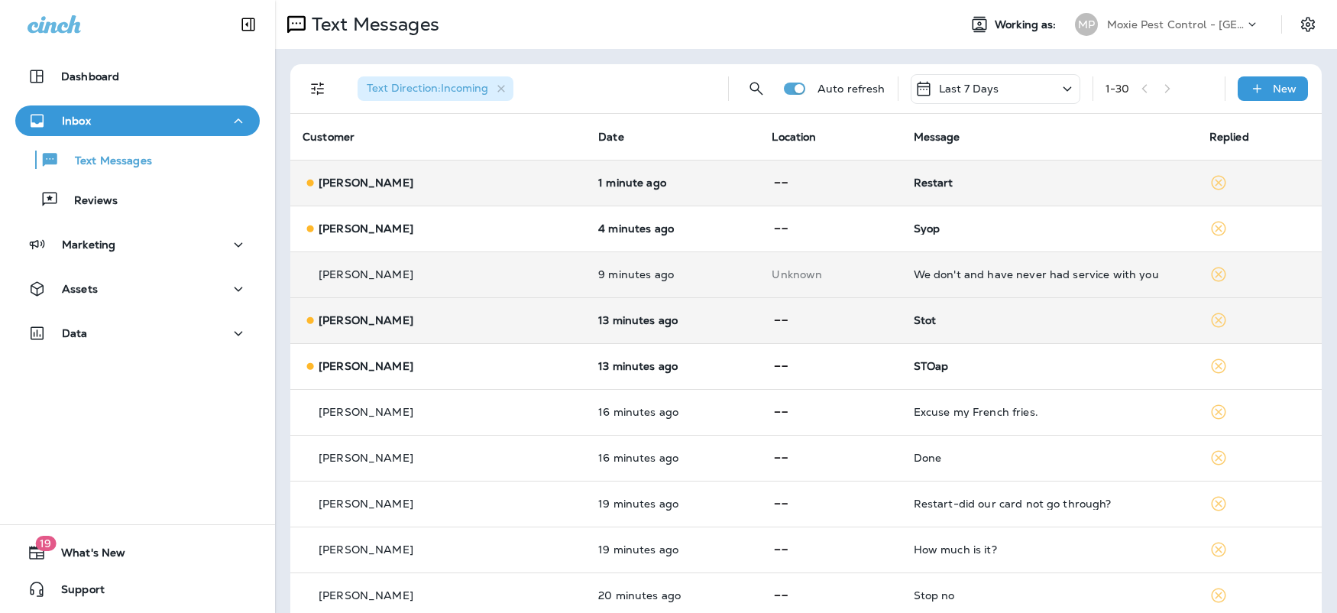
click at [505, 193] on td "[PERSON_NAME]" at bounding box center [438, 183] width 296 height 46
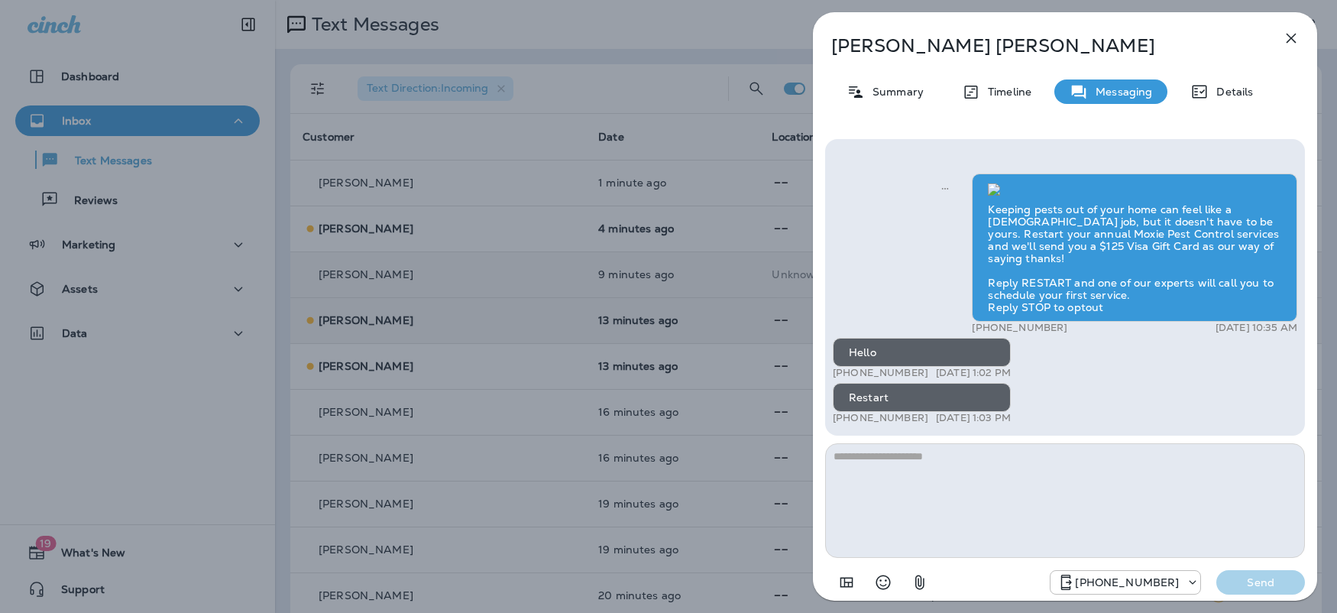
click at [1291, 40] on icon "button" at bounding box center [1291, 38] width 18 height 18
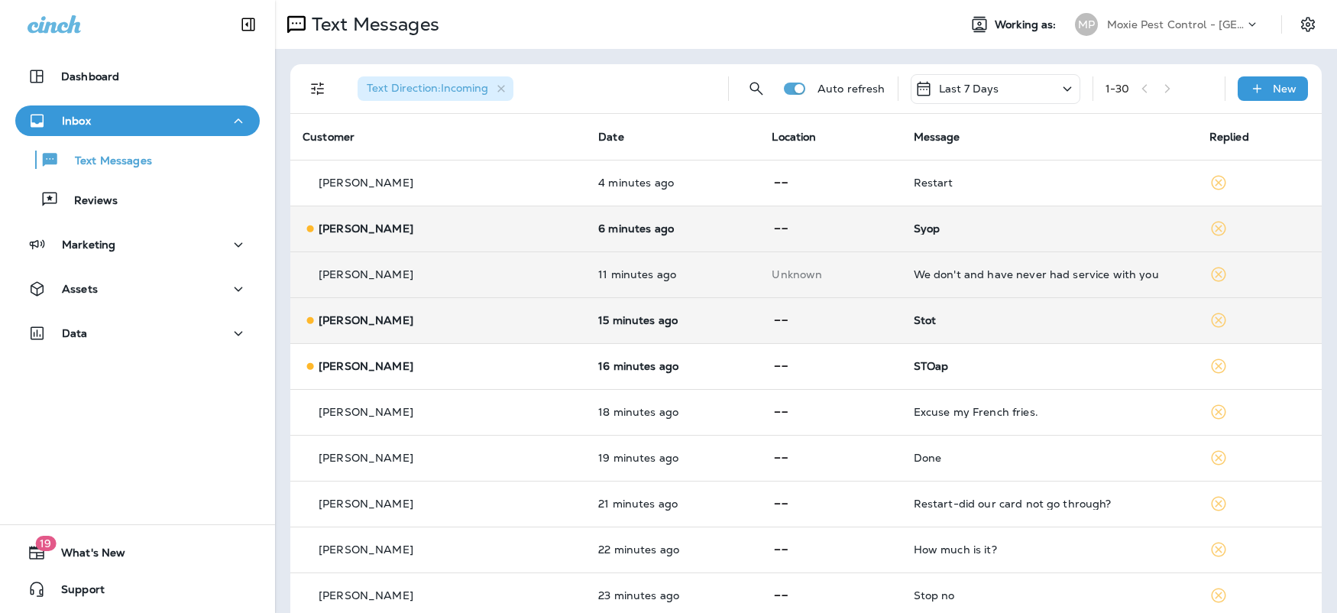
click at [494, 238] on td "[PERSON_NAME]" at bounding box center [438, 229] width 296 height 46
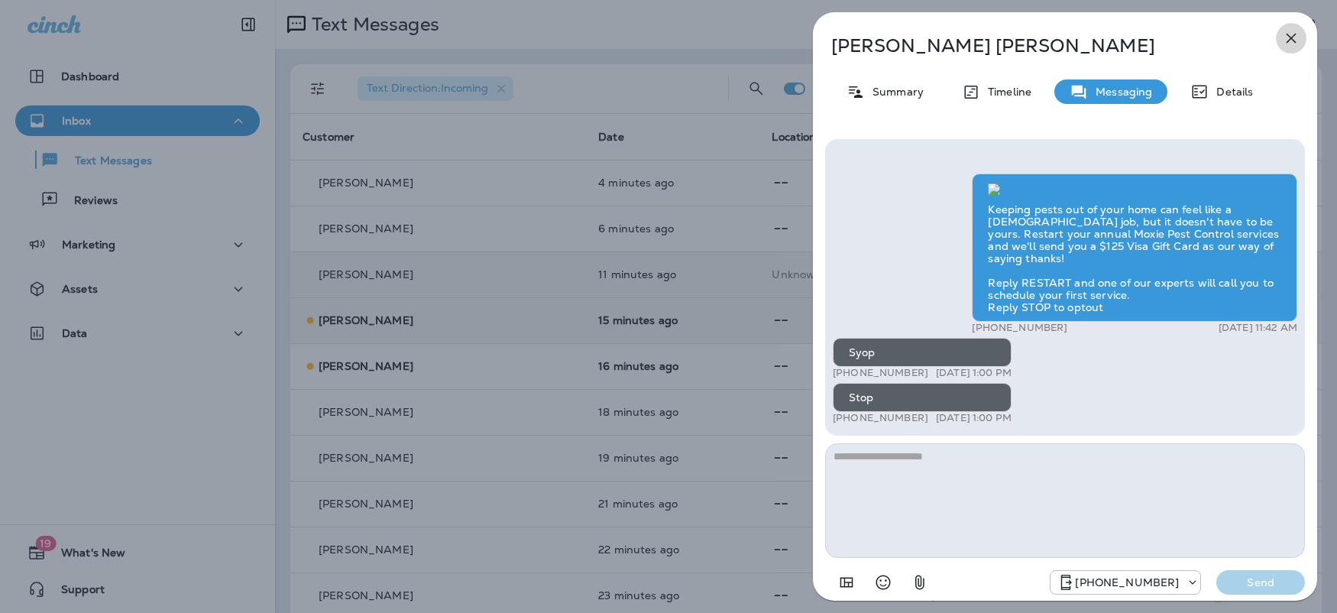
click at [1276, 34] on button "button" at bounding box center [1291, 38] width 31 height 31
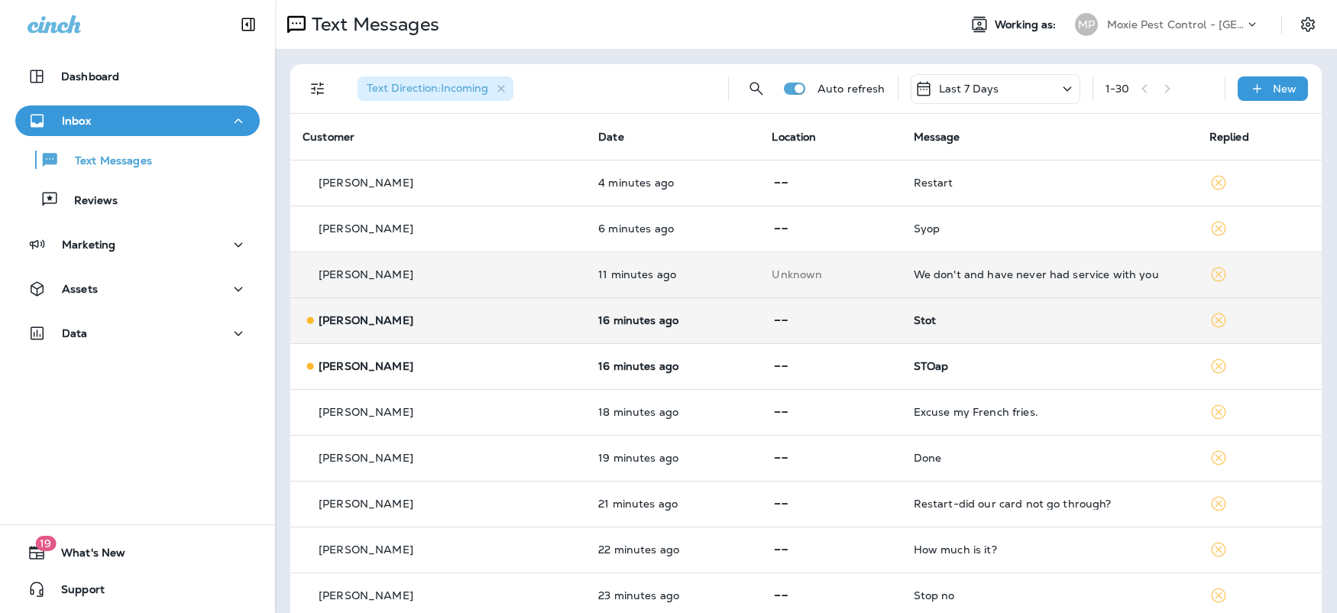
click at [402, 325] on div at bounding box center [668, 306] width 1337 height 613
click at [475, 326] on div "[PERSON_NAME]" at bounding box center [438, 321] width 271 height 16
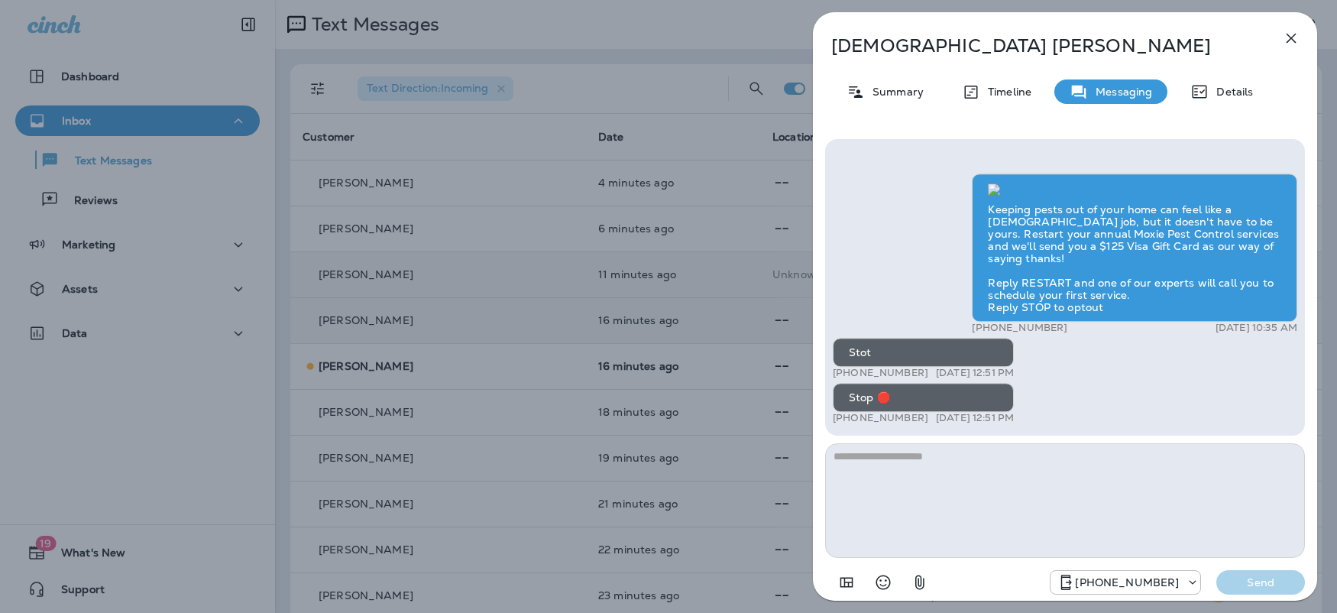
click at [1292, 36] on icon "button" at bounding box center [1291, 38] width 18 height 18
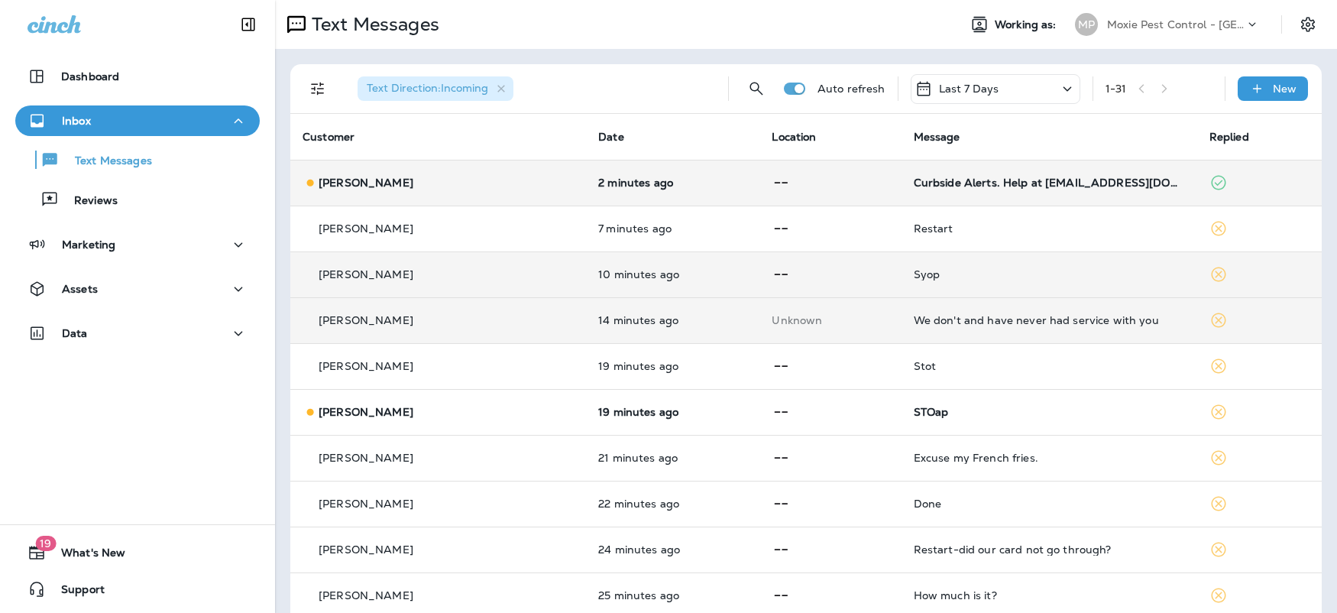
click at [445, 183] on div "[PERSON_NAME]" at bounding box center [438, 183] width 271 height 16
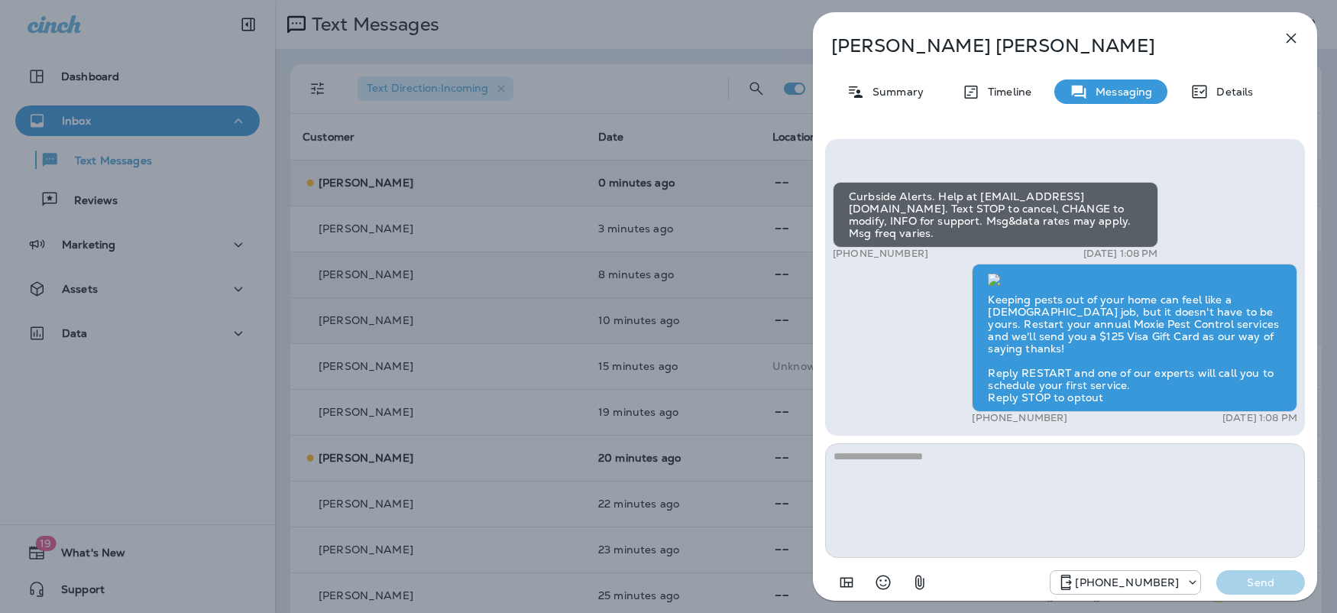
scroll to position [1, 0]
click at [1289, 34] on icon "button" at bounding box center [1291, 38] width 18 height 18
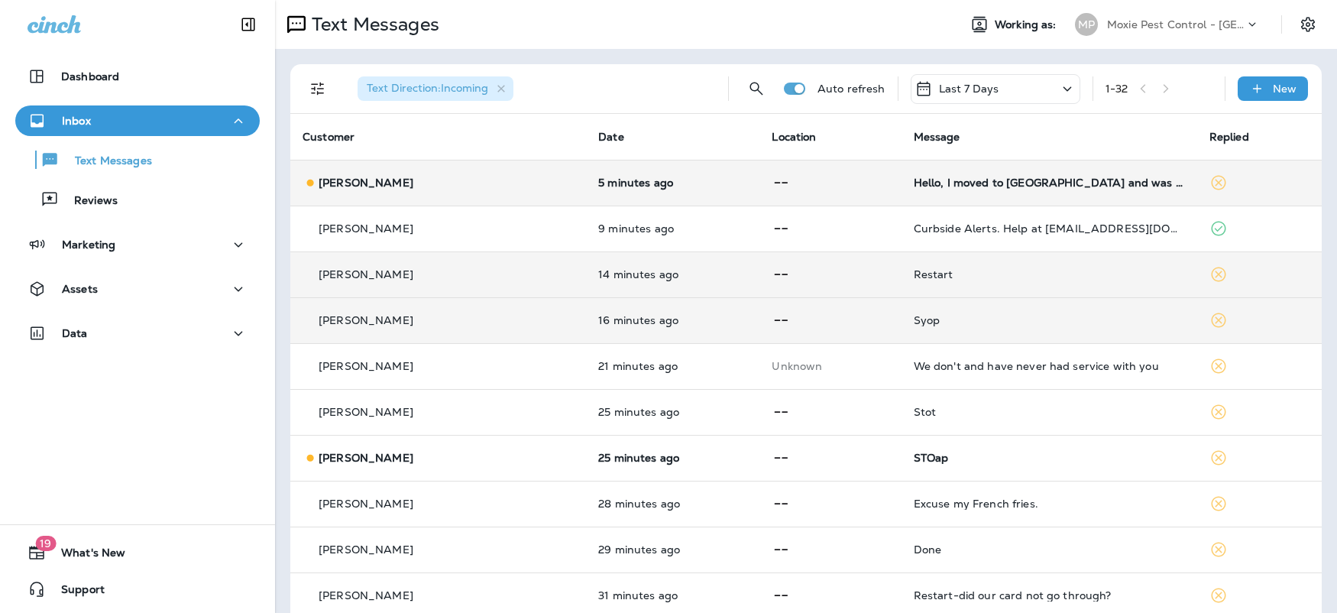
click at [549, 187] on div "[PERSON_NAME]" at bounding box center [438, 183] width 271 height 16
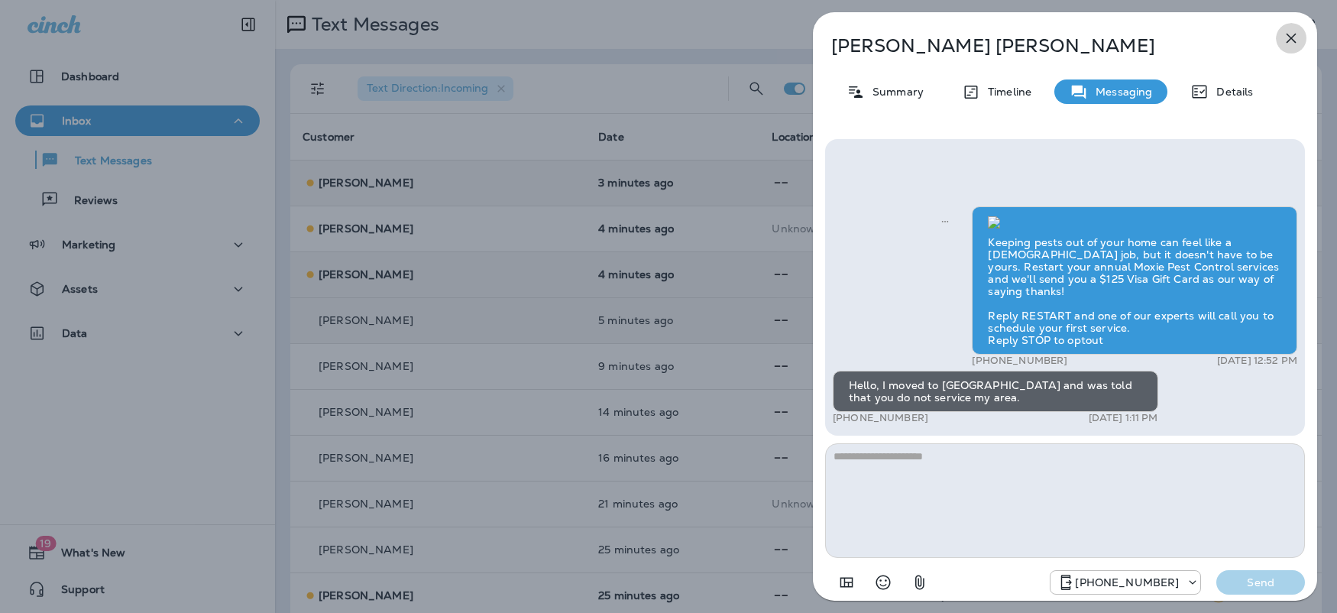
click at [1294, 33] on icon "button" at bounding box center [1291, 38] width 18 height 18
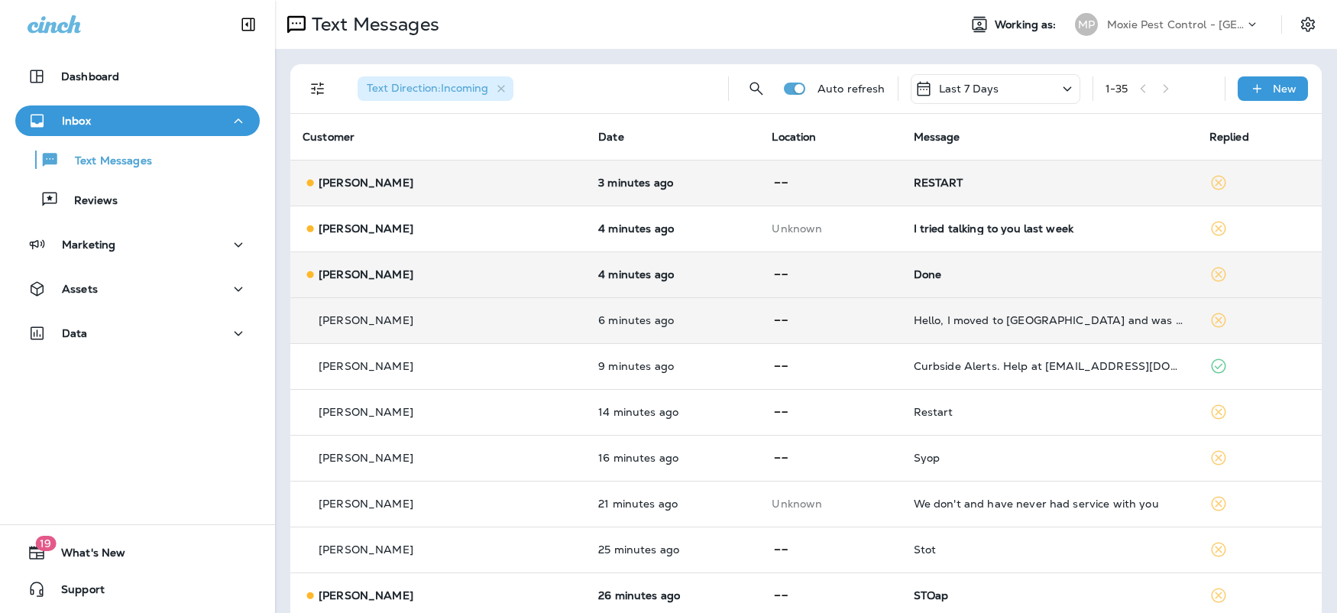
click at [553, 271] on div "[PERSON_NAME]" at bounding box center [438, 275] width 271 height 16
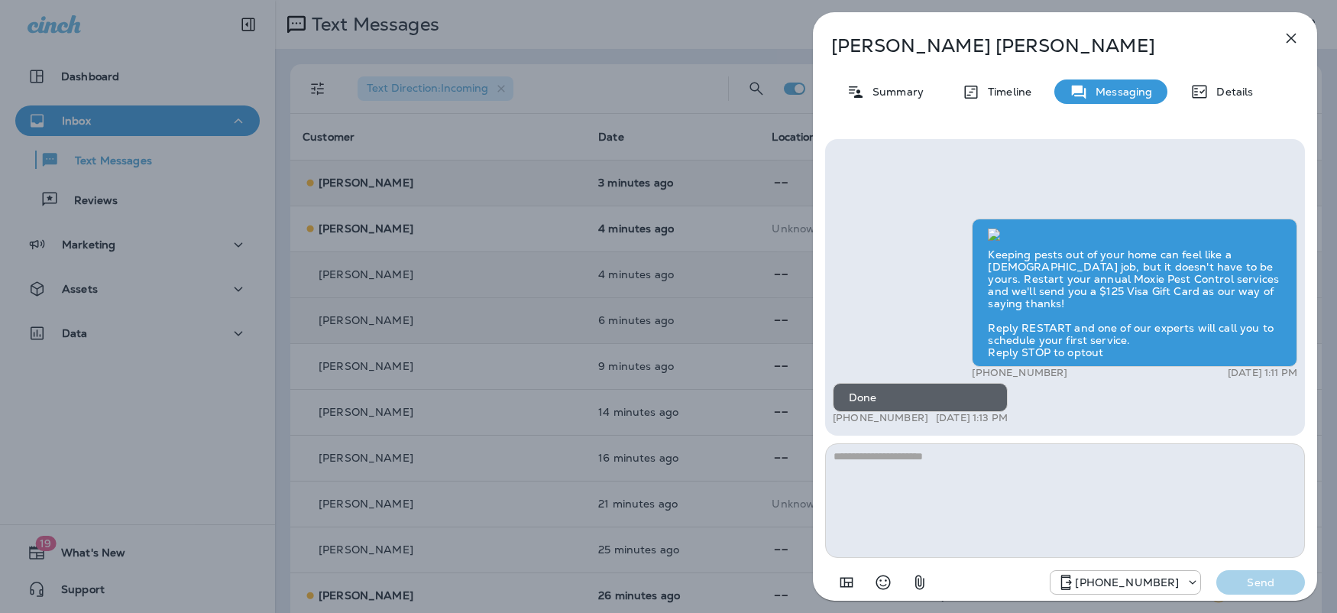
scroll to position [1, 0]
click at [1296, 37] on icon "button" at bounding box center [1291, 38] width 18 height 18
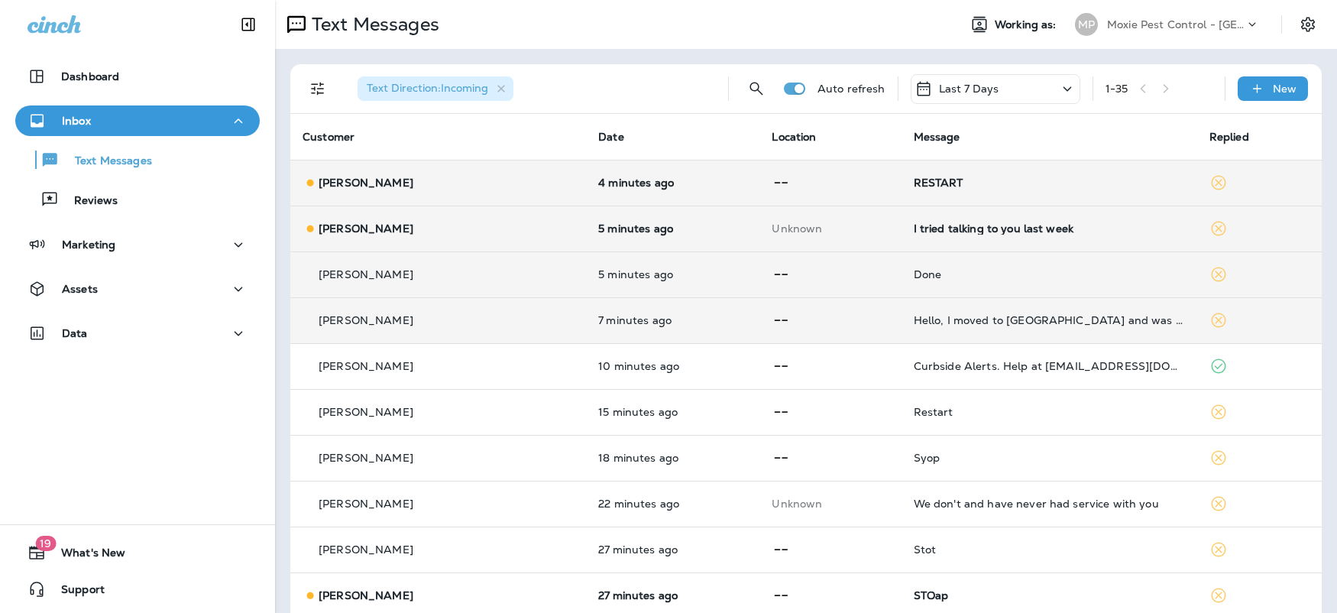
click at [508, 242] on td "[PERSON_NAME]" at bounding box center [438, 229] width 296 height 46
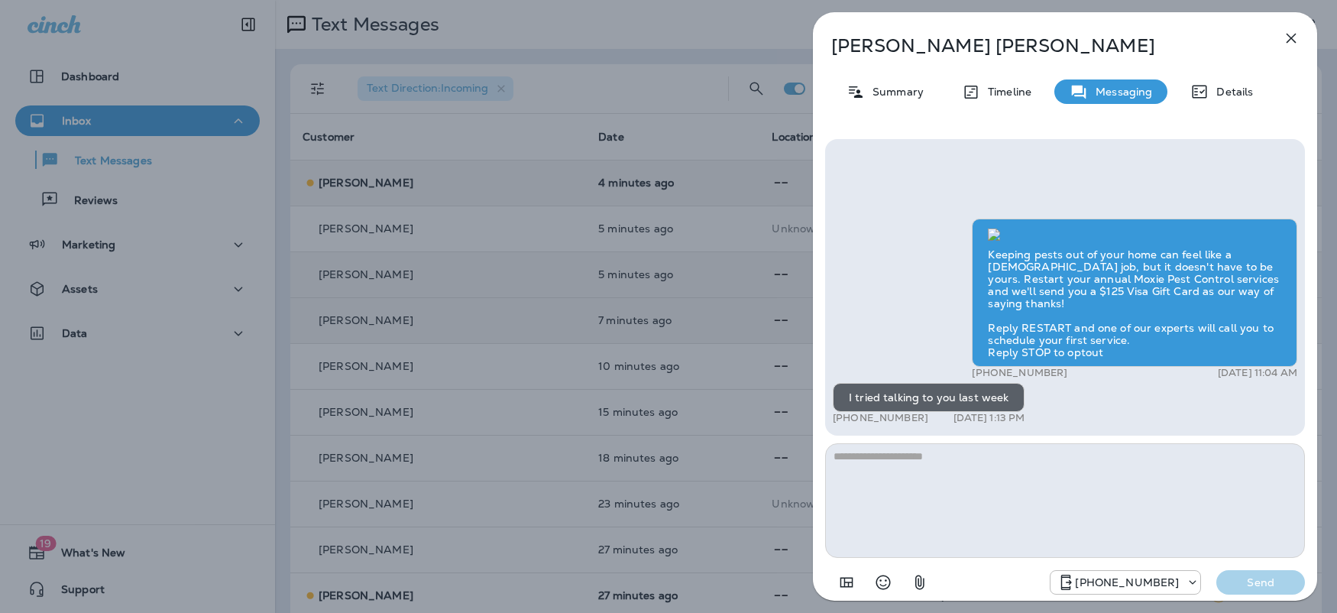
scroll to position [-423, 0]
click at [1288, 38] on icon "button" at bounding box center [1291, 38] width 18 height 18
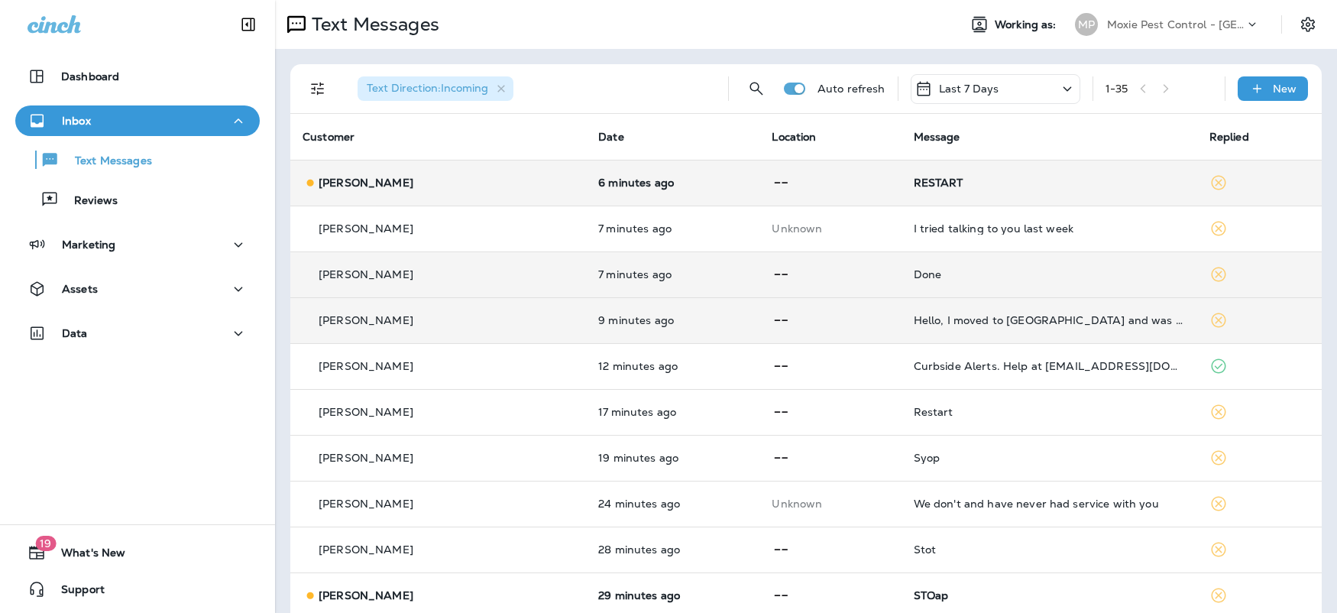
click at [495, 186] on div "[PERSON_NAME]" at bounding box center [438, 183] width 271 height 16
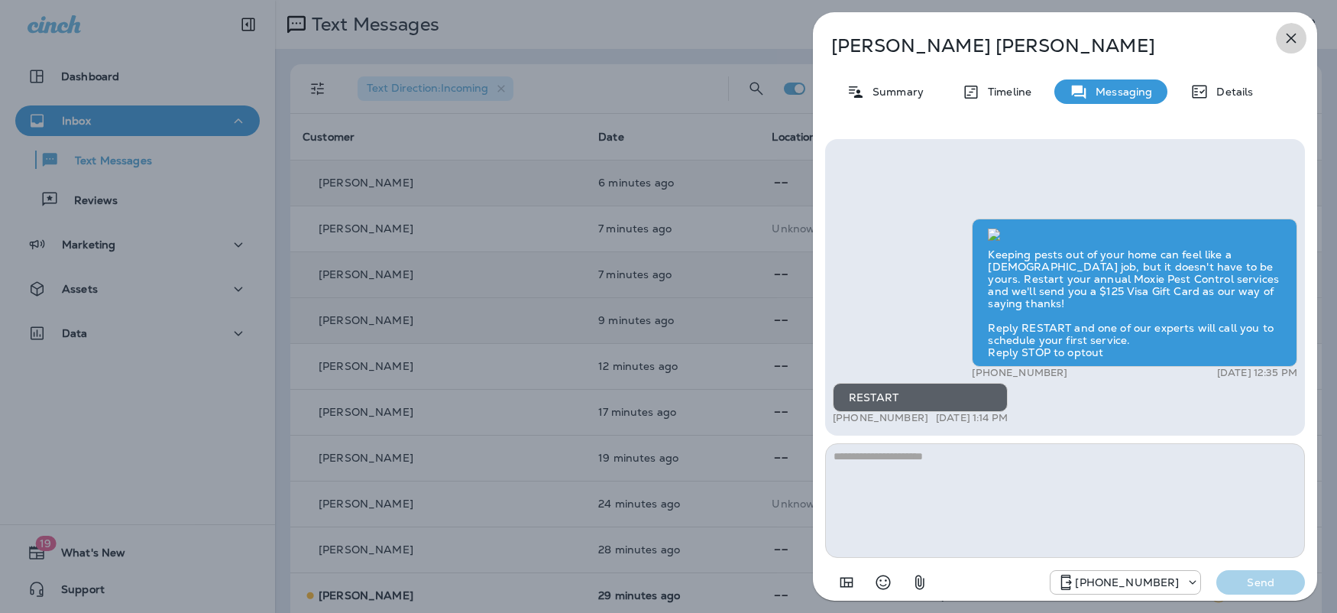
click at [1291, 37] on icon "button" at bounding box center [1292, 39] width 10 height 10
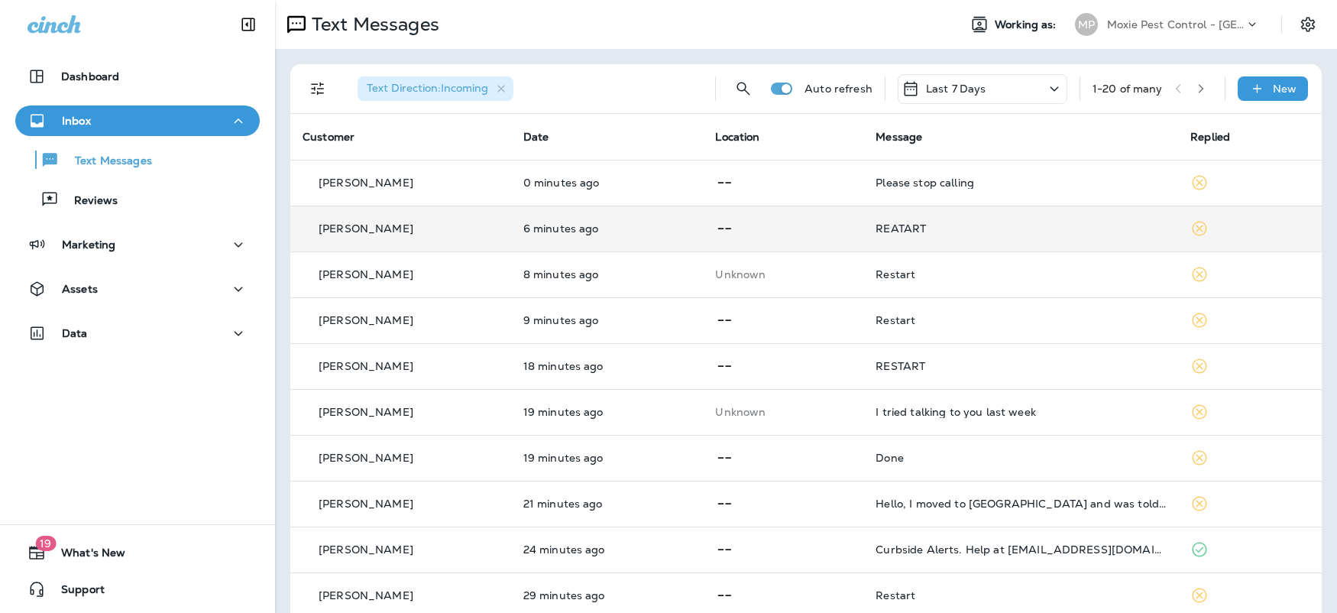
click at [482, 230] on div "Terri Smead" at bounding box center [401, 229] width 196 height 16
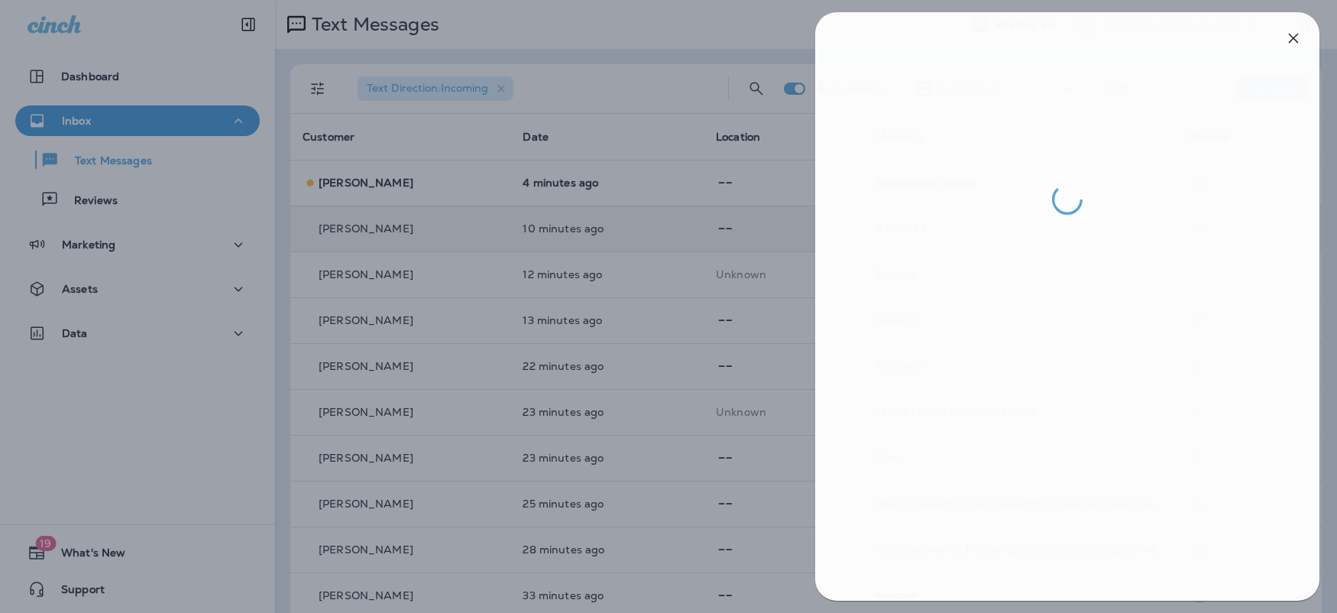
drag, startPoint x: 621, startPoint y: 143, endPoint x: 1001, endPoint y: 88, distance: 383.8
click at [621, 144] on div at bounding box center [670, 306] width 1337 height 613
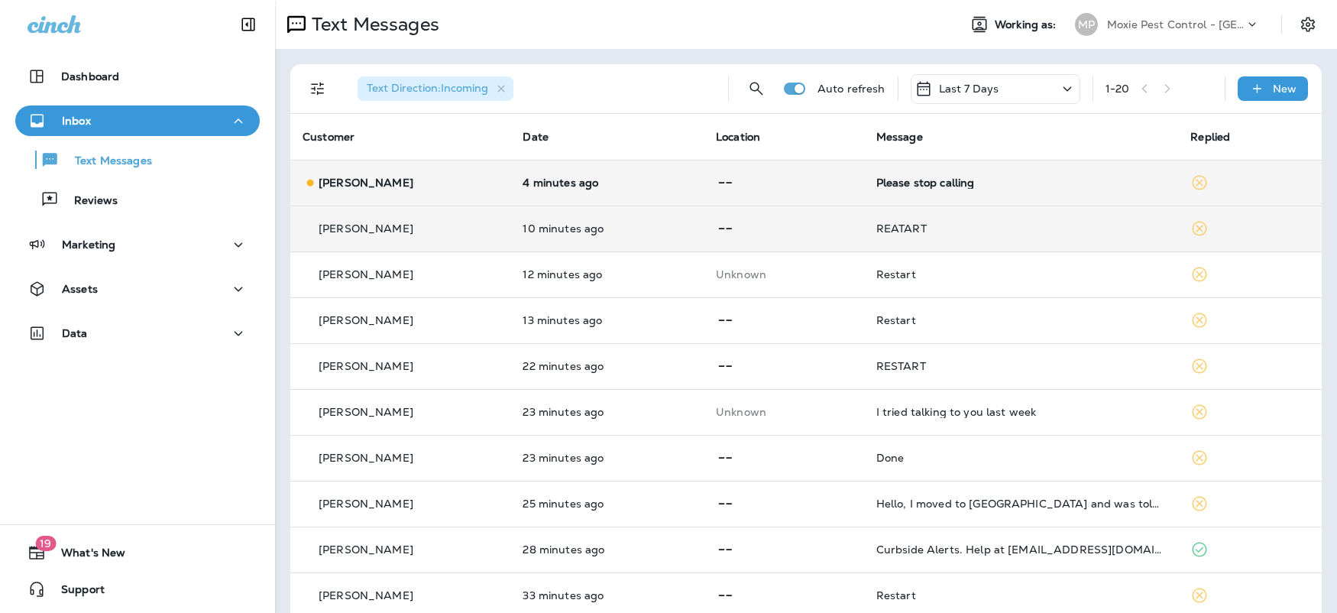
click at [767, 197] on td at bounding box center [784, 183] width 160 height 46
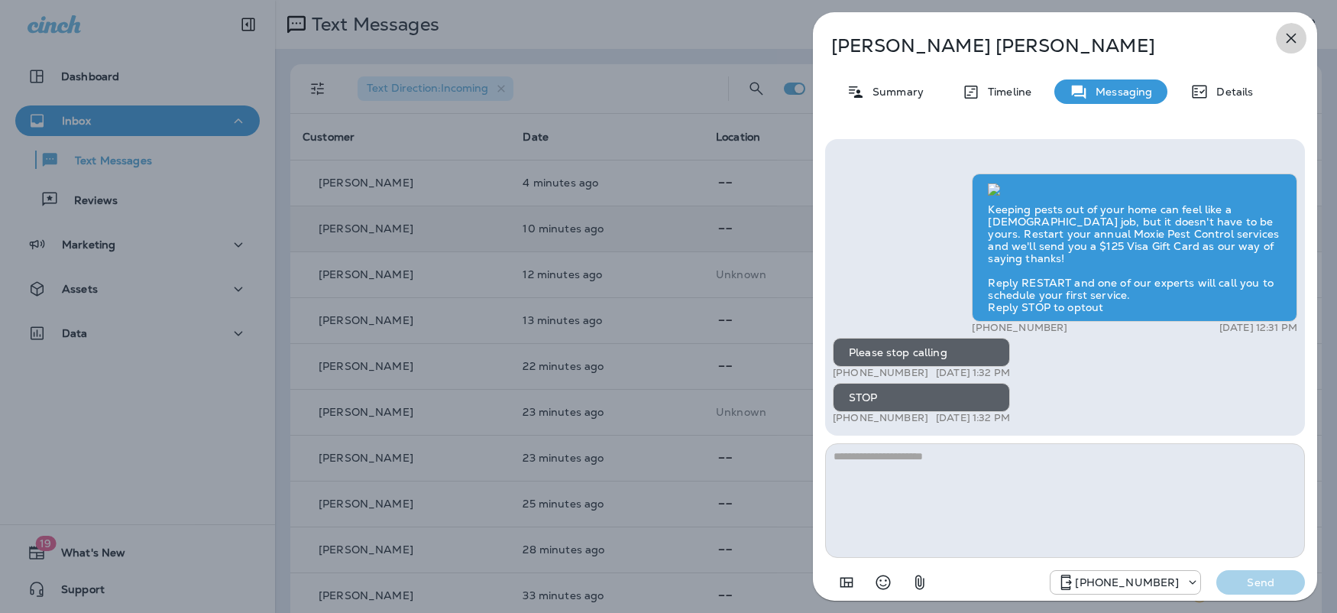
click at [1300, 34] on icon "button" at bounding box center [1291, 38] width 18 height 18
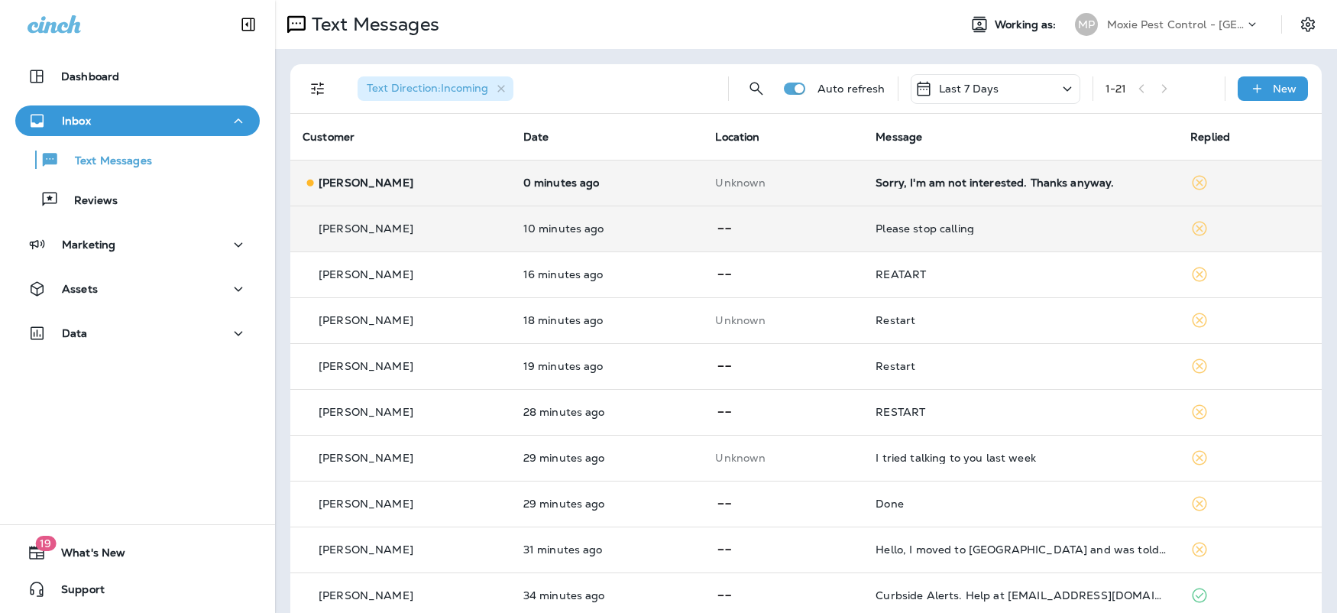
click at [468, 172] on td "Glen Norman" at bounding box center [400, 183] width 221 height 46
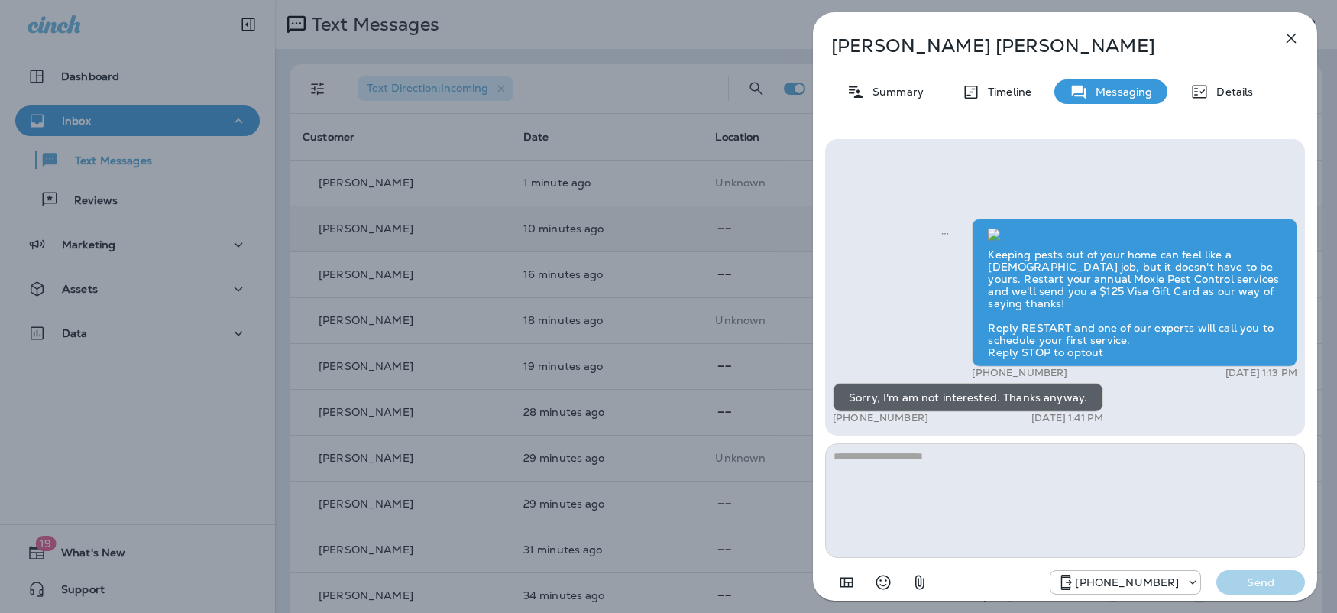
click at [1297, 38] on icon "button" at bounding box center [1291, 38] width 18 height 18
